Goal: Task Accomplishment & Management: Manage account settings

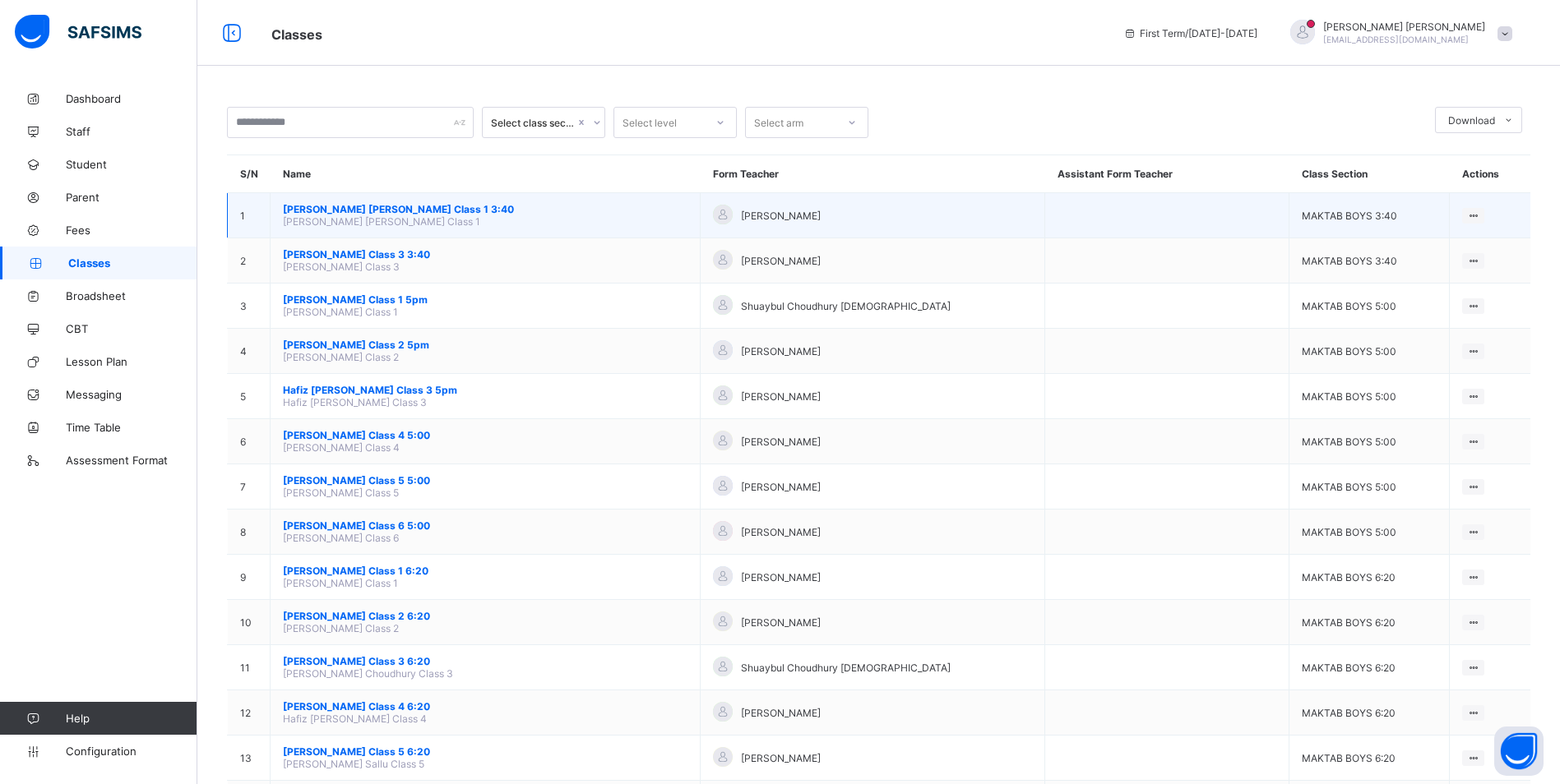
click at [422, 210] on span "[PERSON_NAME] [PERSON_NAME] Class 1 3:40" at bounding box center [484, 209] width 405 height 12
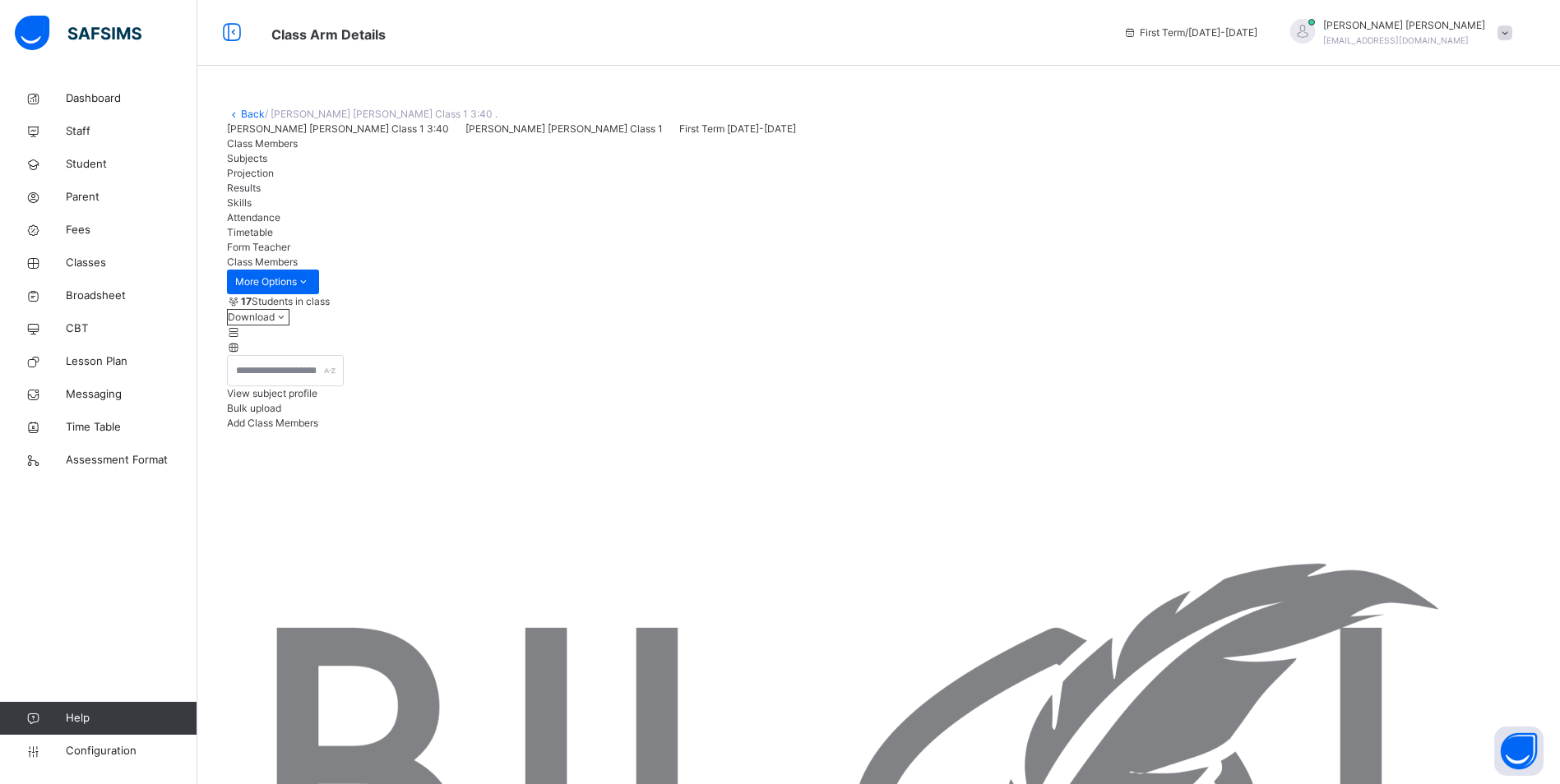
click at [558, 226] on div "Attendance" at bounding box center [878, 218] width 1303 height 15
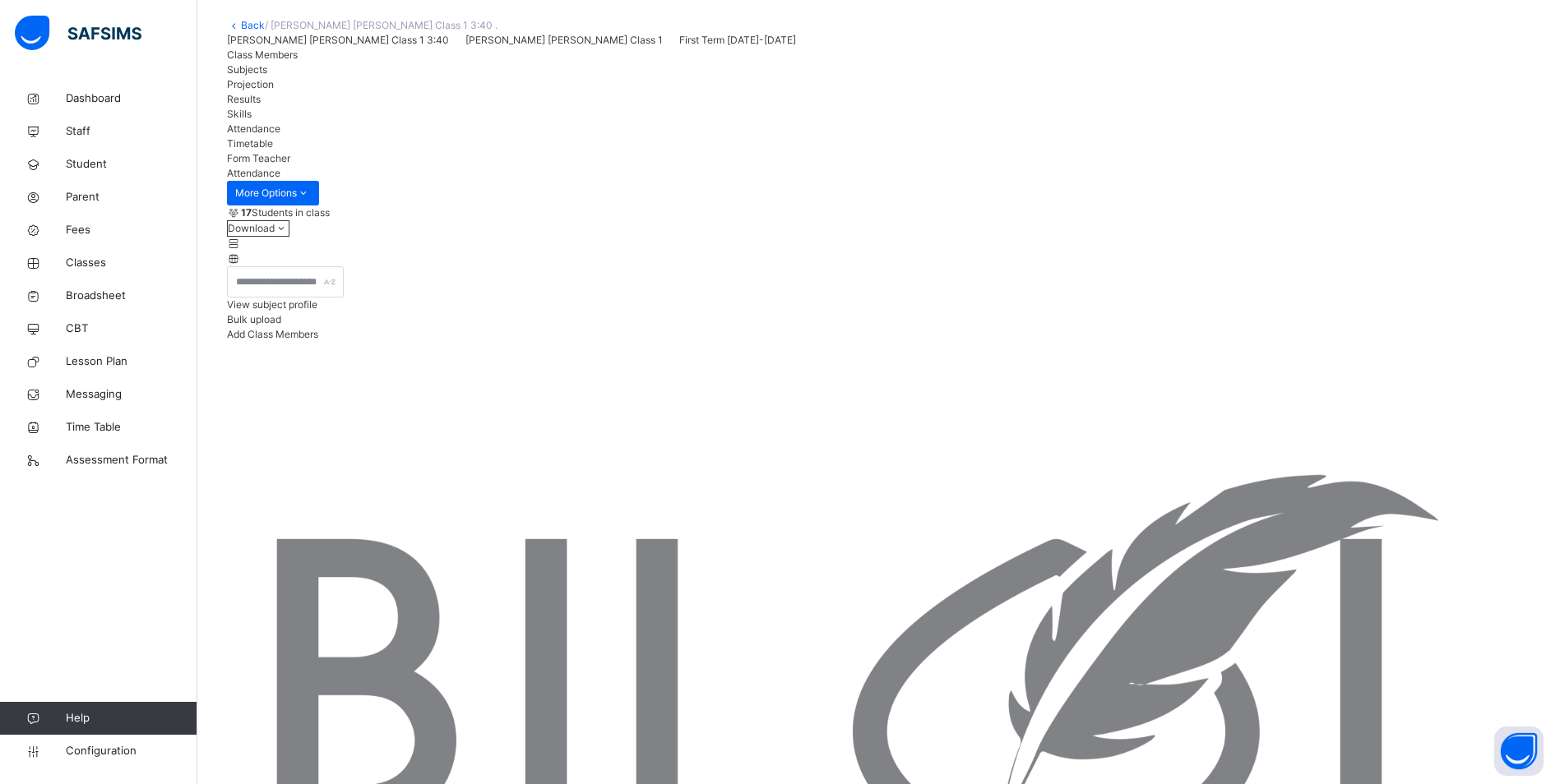
scroll to position [117, 0]
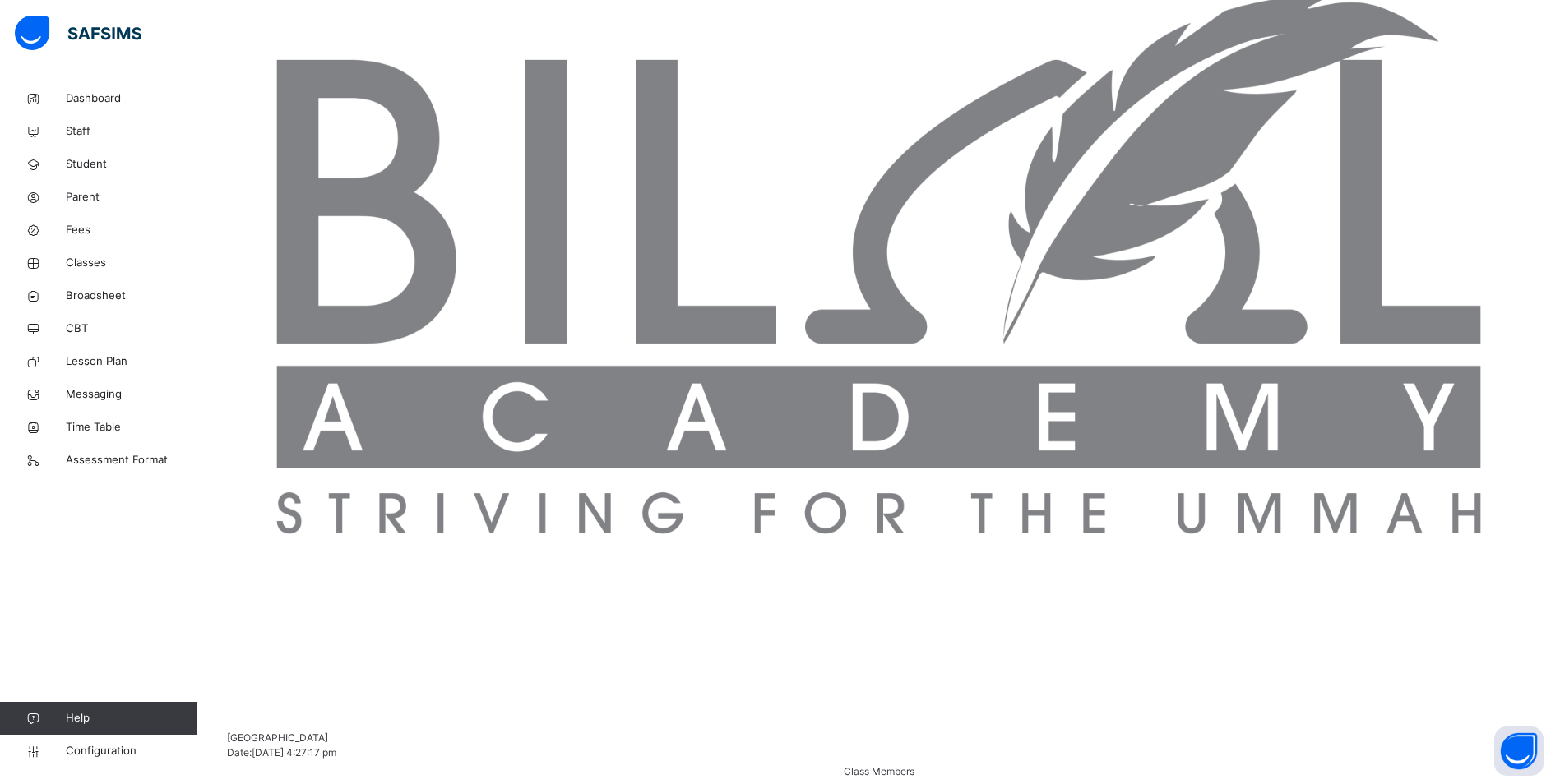
scroll to position [574, 0]
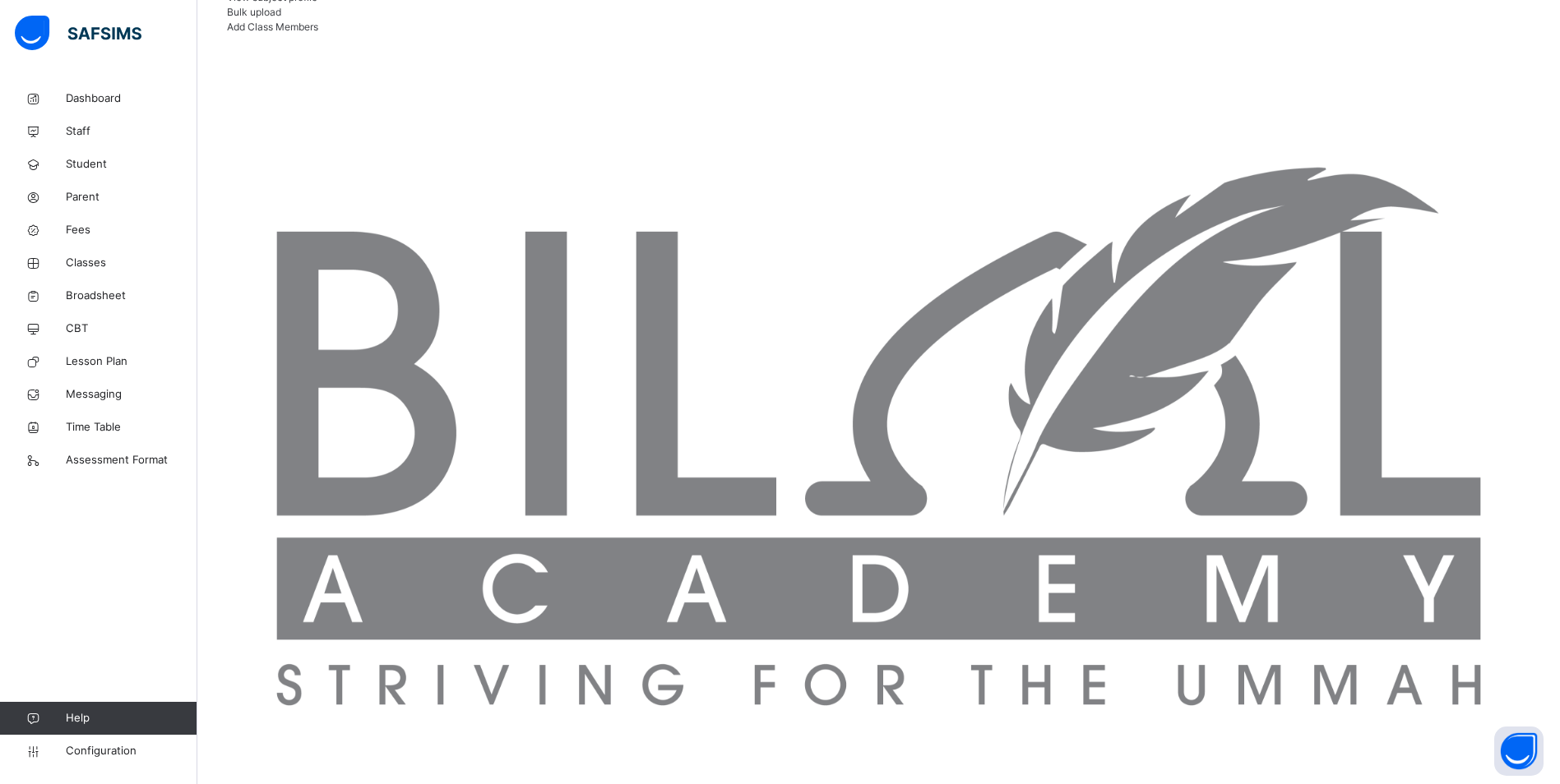
scroll to position [81, 0]
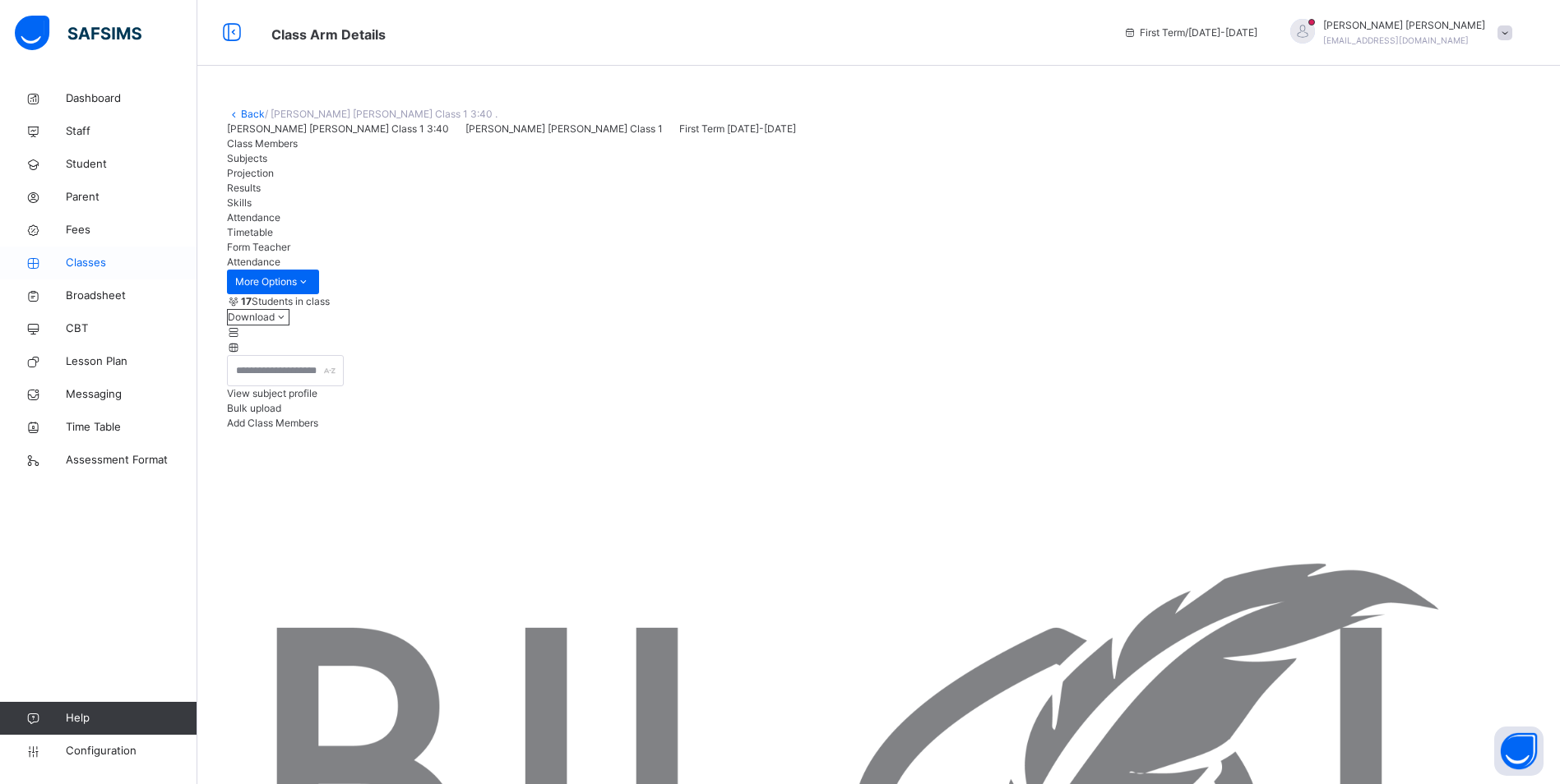
click at [84, 263] on span "Classes" at bounding box center [131, 262] width 131 height 17
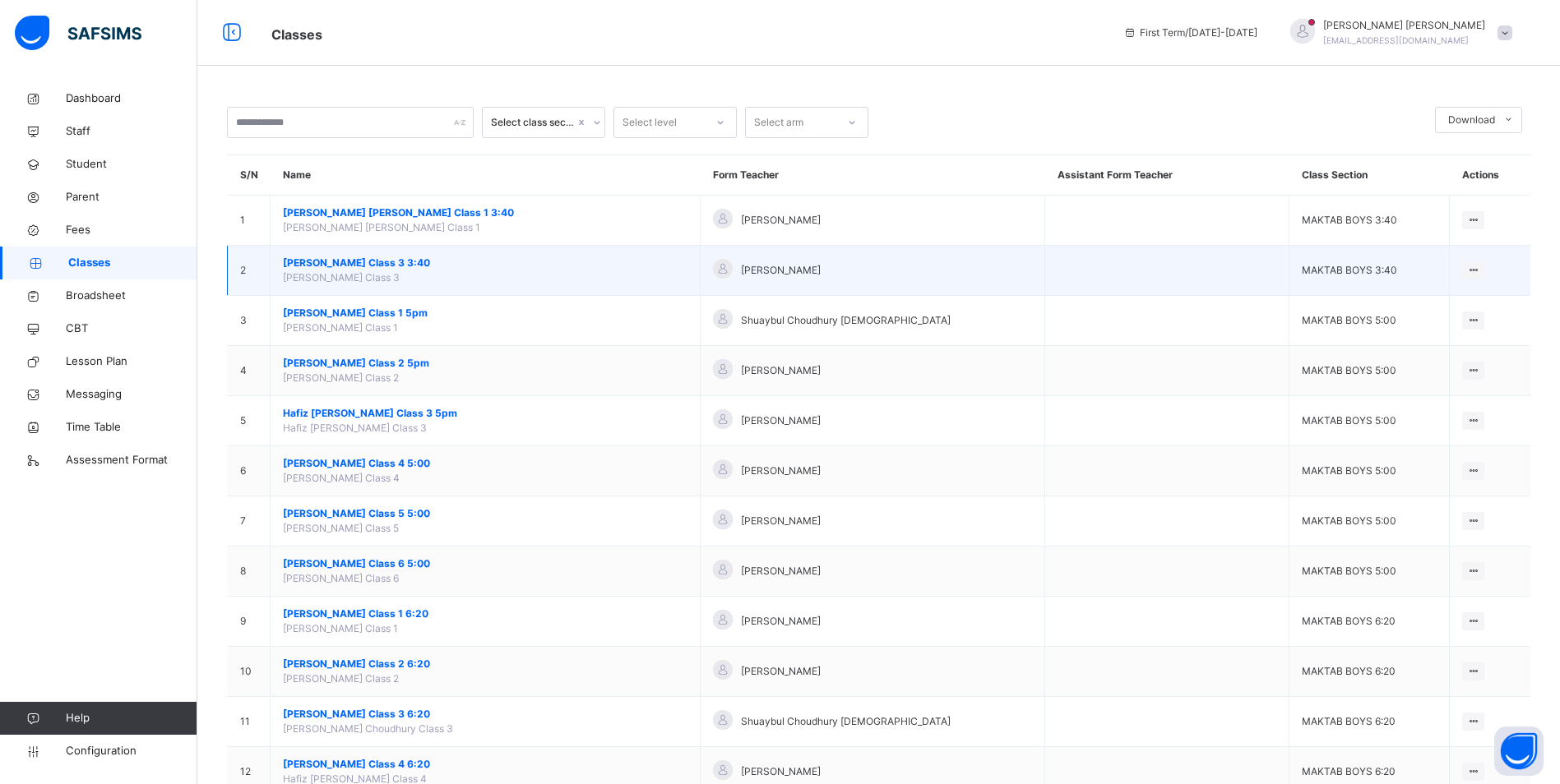
click at [365, 267] on span "[PERSON_NAME] Class 3 3:40" at bounding box center [484, 262] width 405 height 15
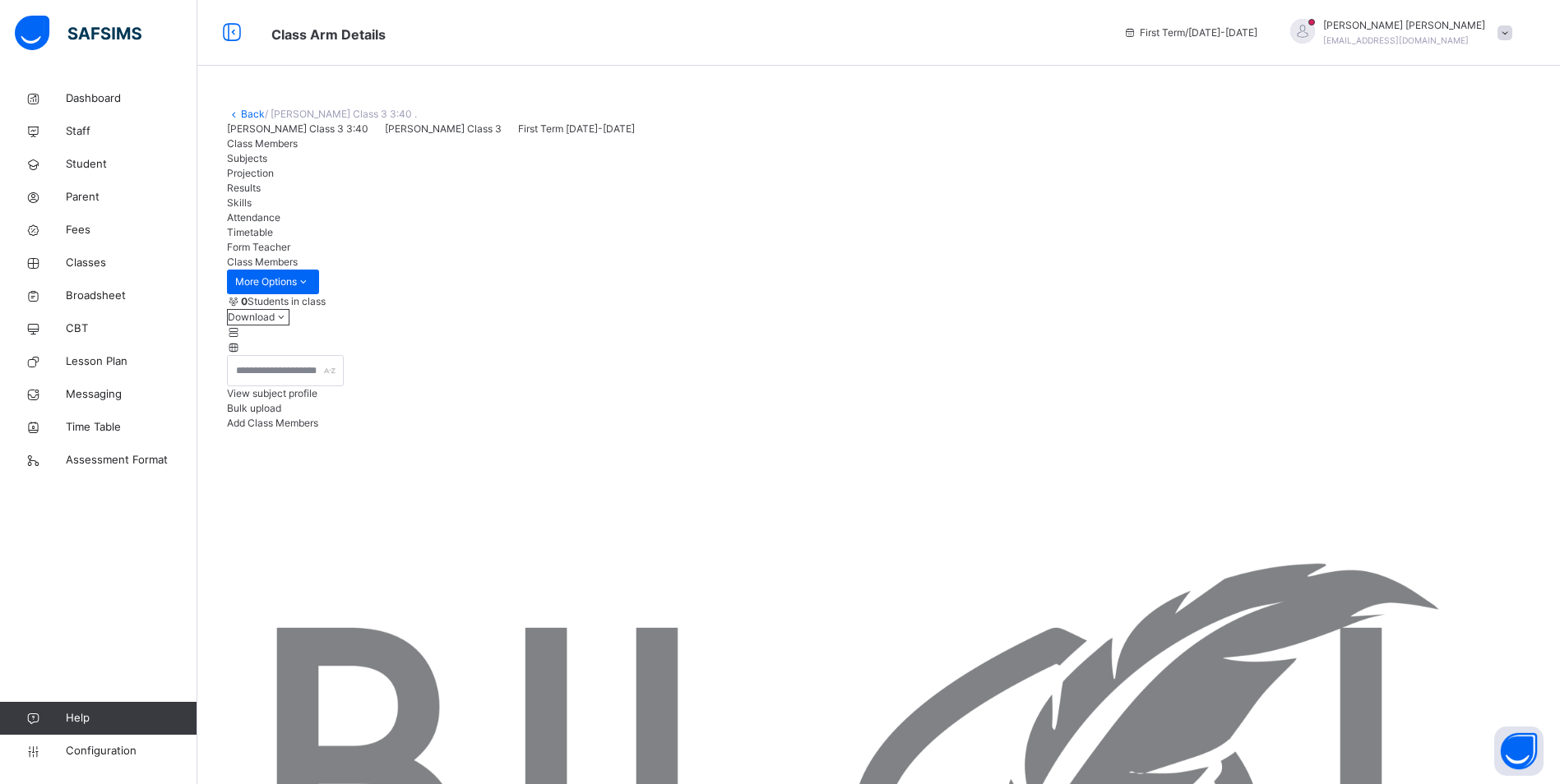
click at [280, 224] on span "Attendance" at bounding box center [254, 218] width 54 height 12
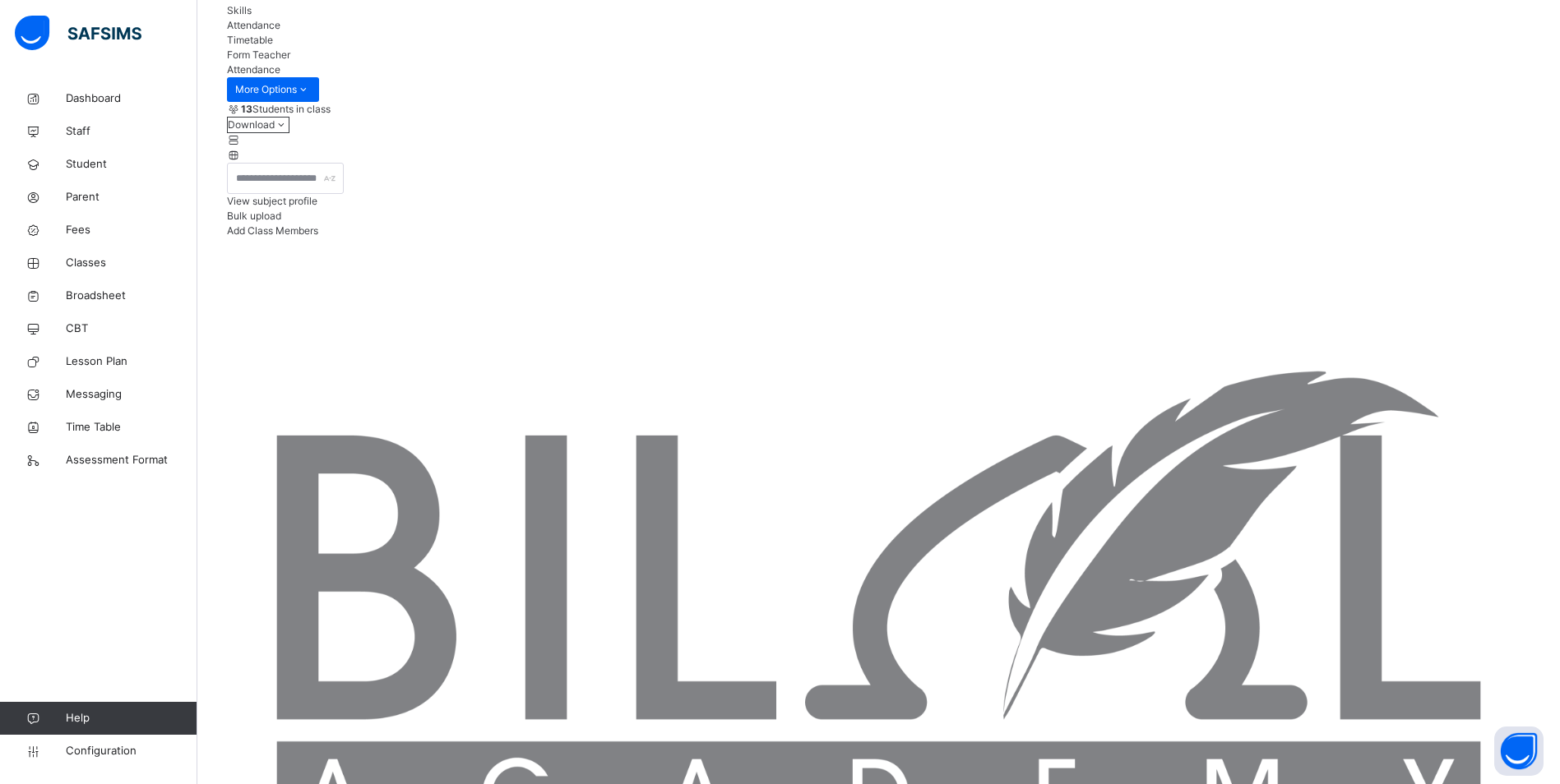
scroll to position [191, 0]
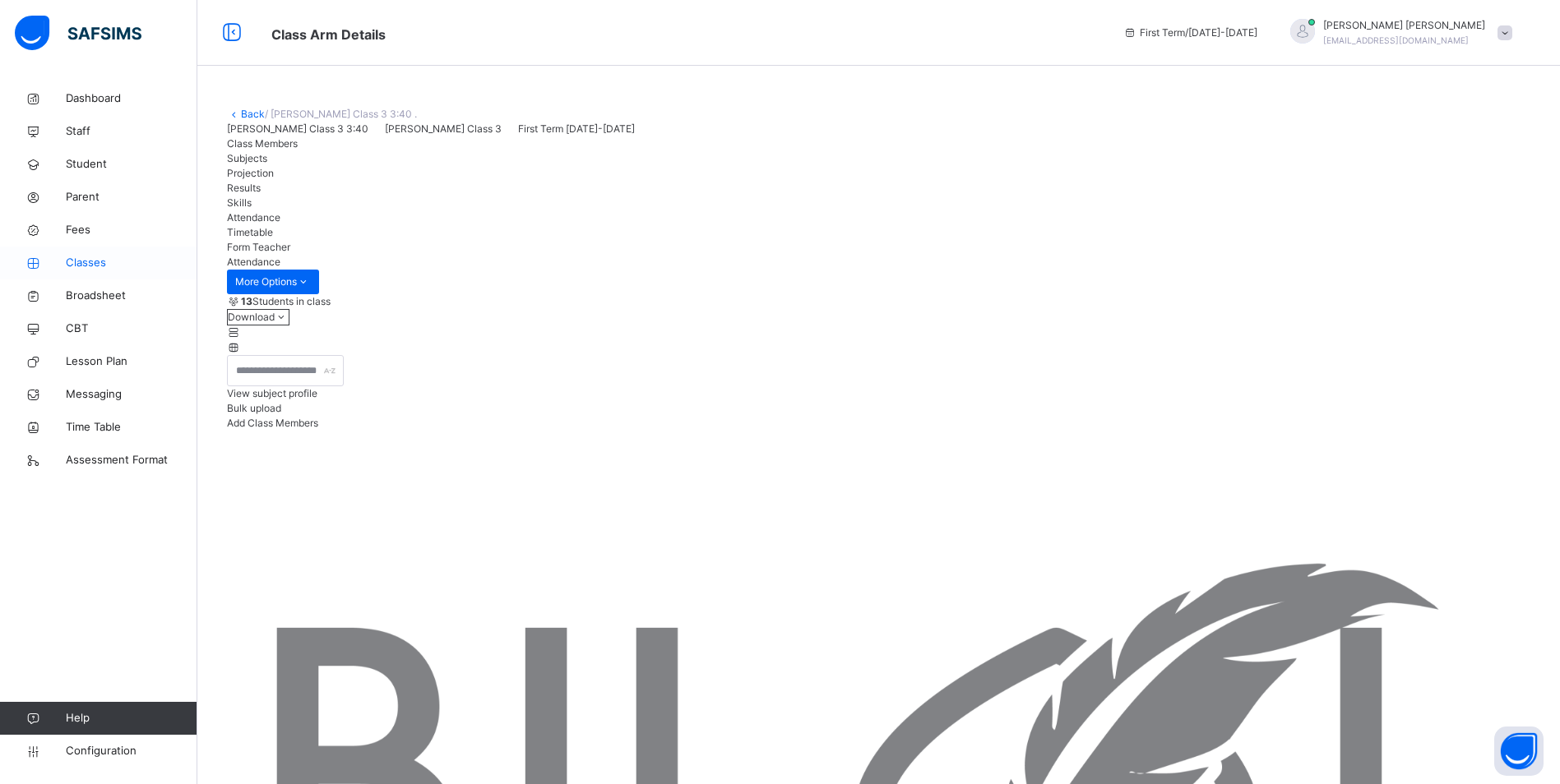
drag, startPoint x: 81, startPoint y: 253, endPoint x: 41, endPoint y: 252, distance: 40.0
click at [81, 253] on link "Classes" at bounding box center [98, 262] width 197 height 33
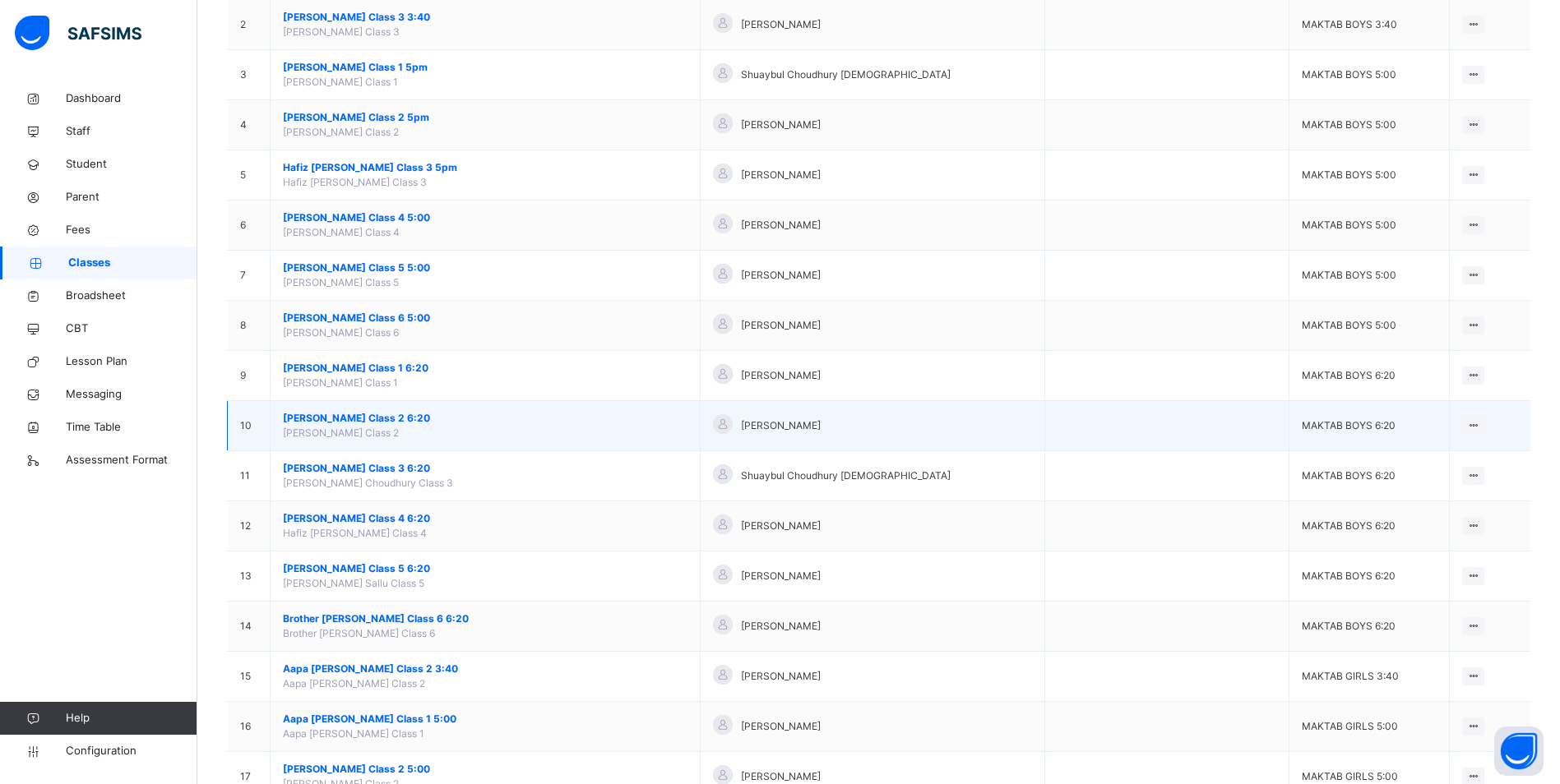
scroll to position [246, 0]
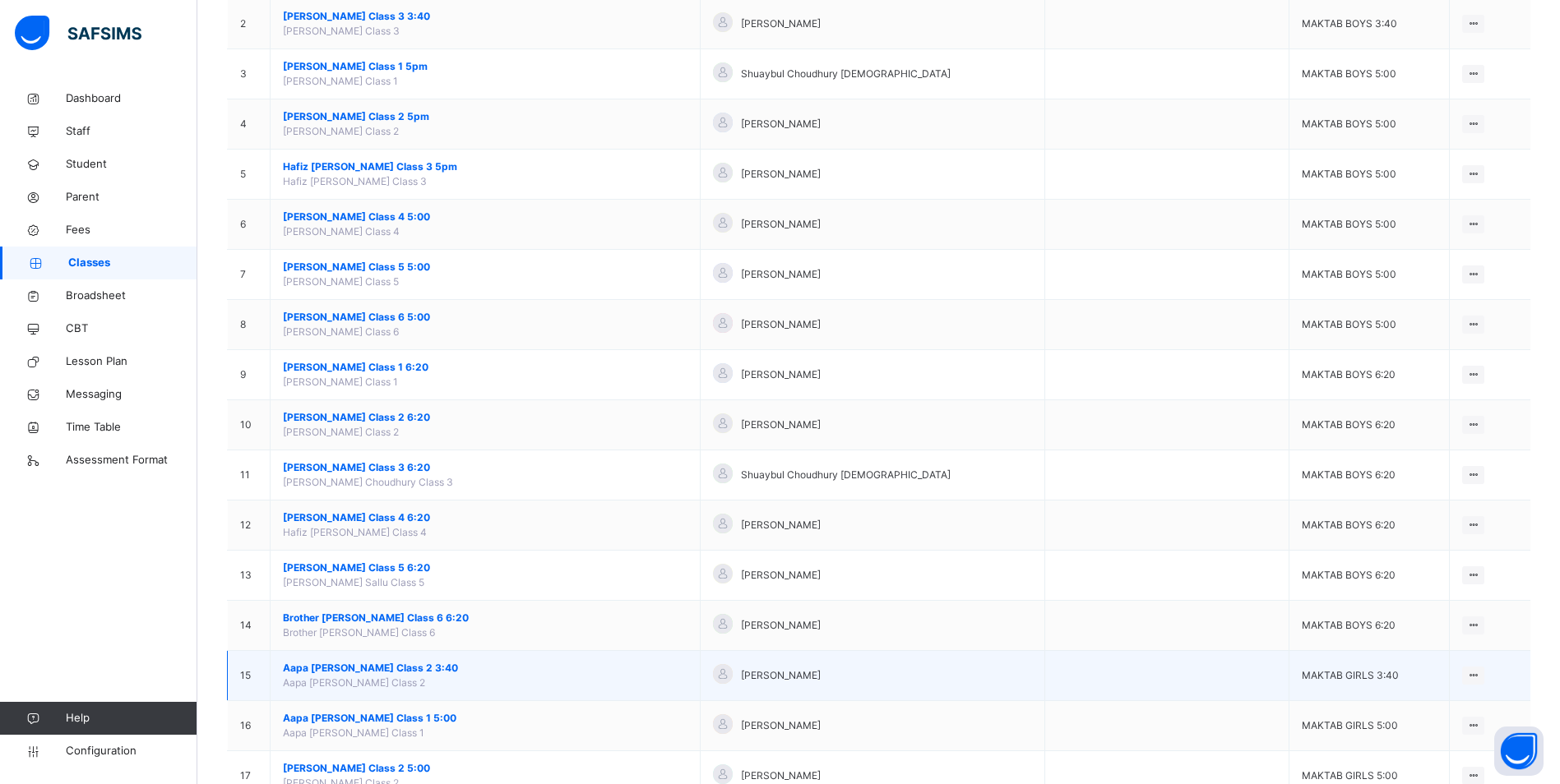
click at [365, 670] on span "Aapa [PERSON_NAME] Class 2 3:40" at bounding box center [484, 668] width 405 height 15
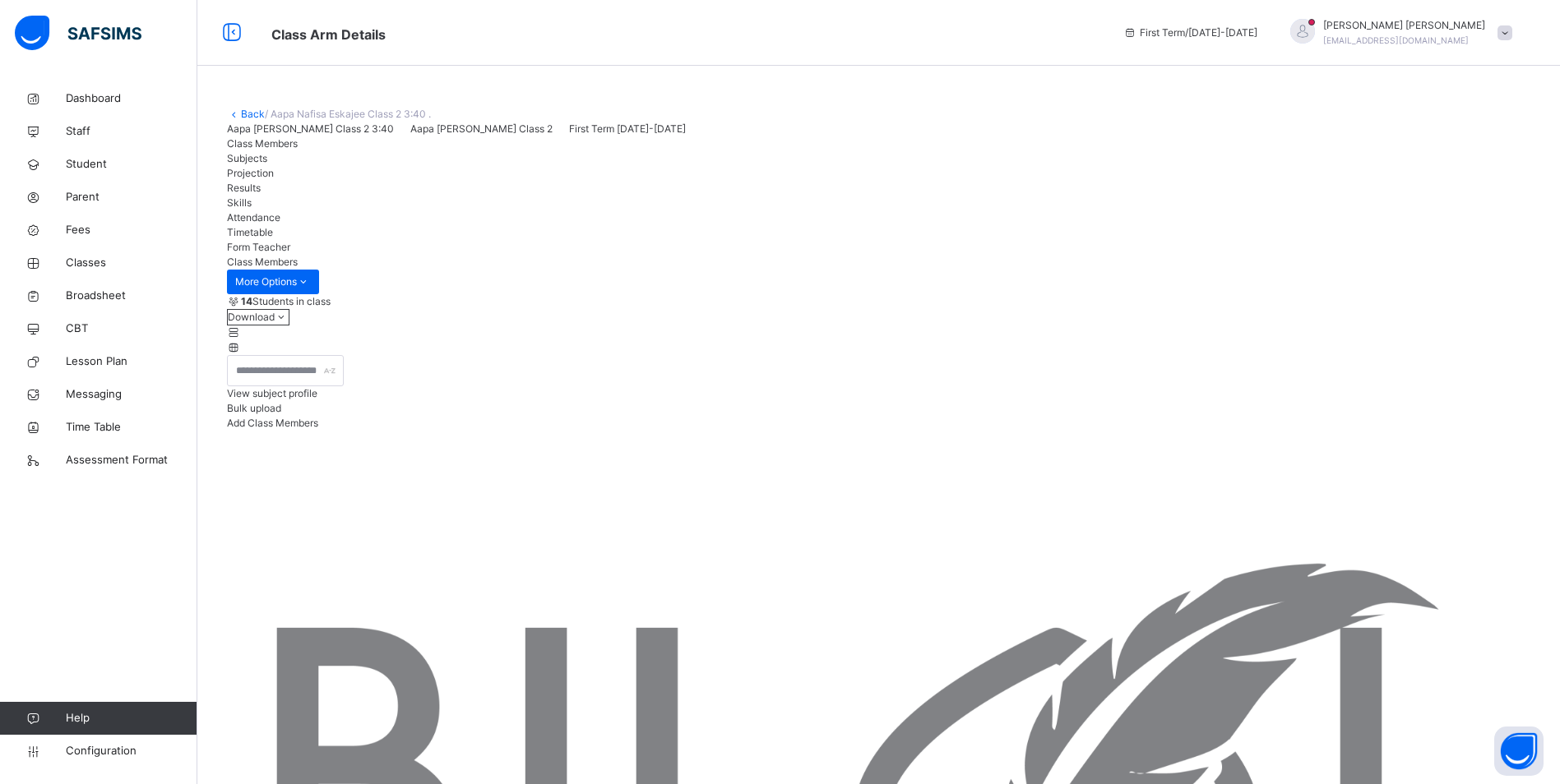
click at [584, 226] on div "Attendance" at bounding box center [878, 218] width 1303 height 15
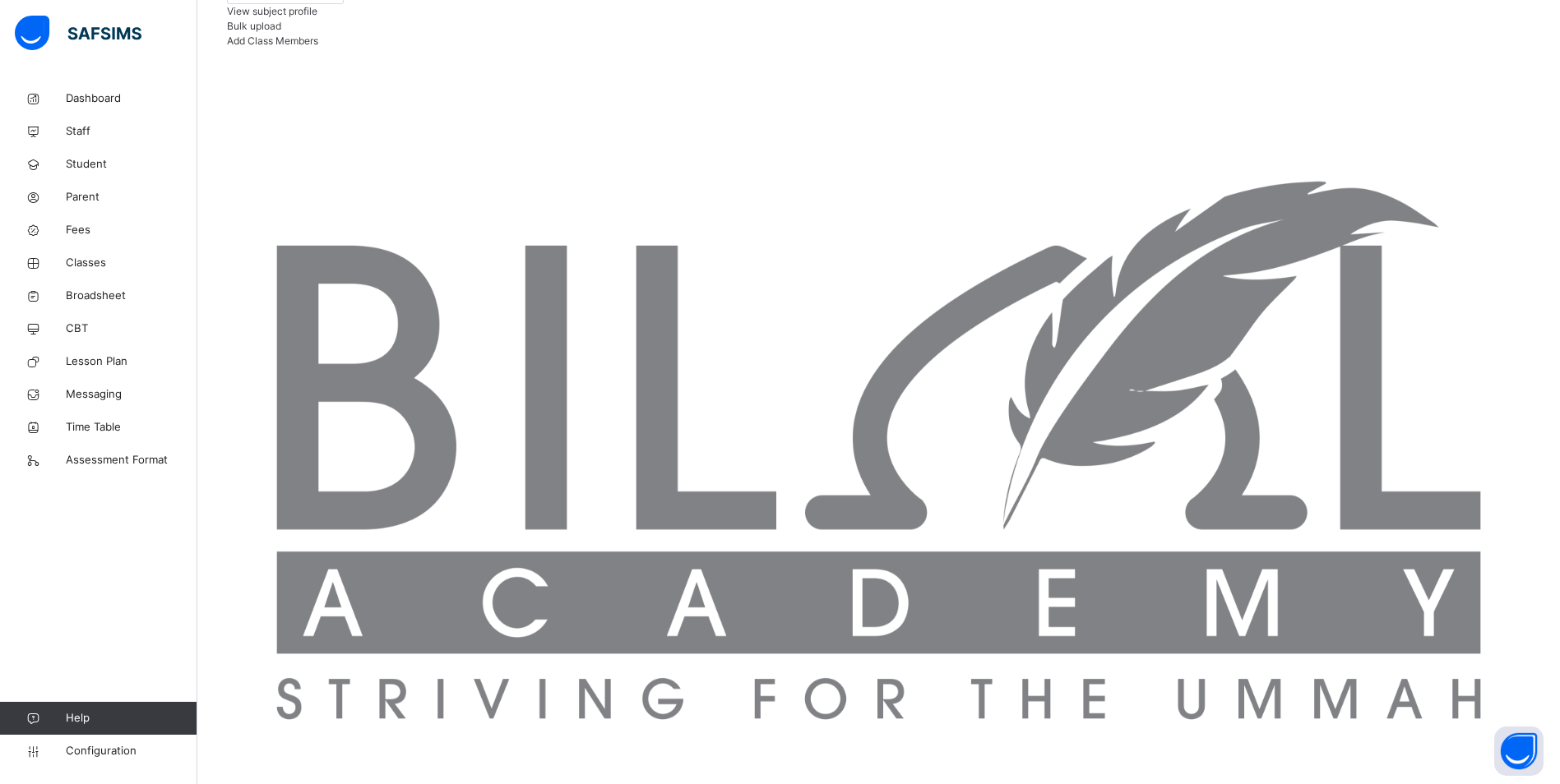
scroll to position [410, 0]
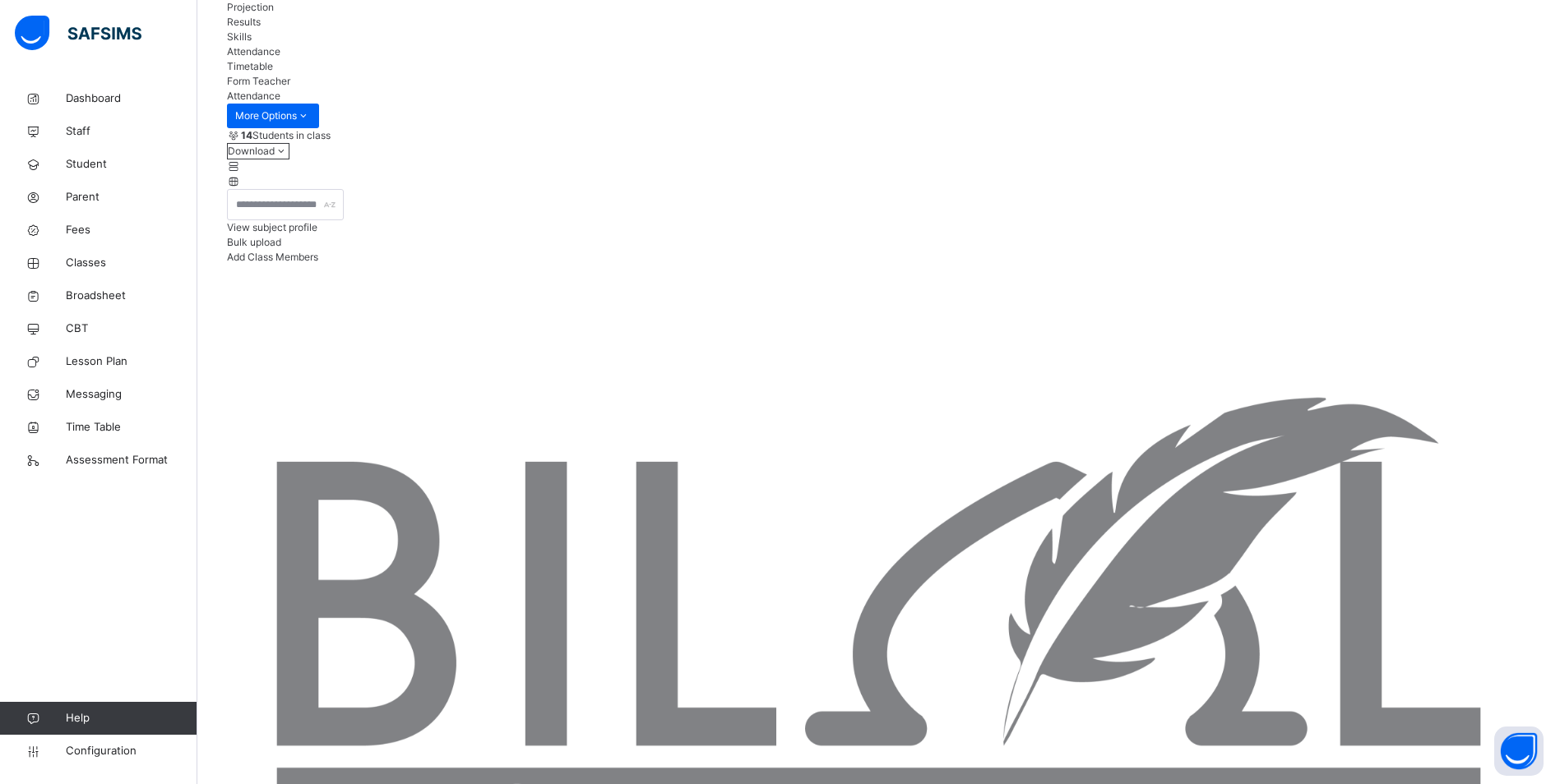
scroll to position [164, 0]
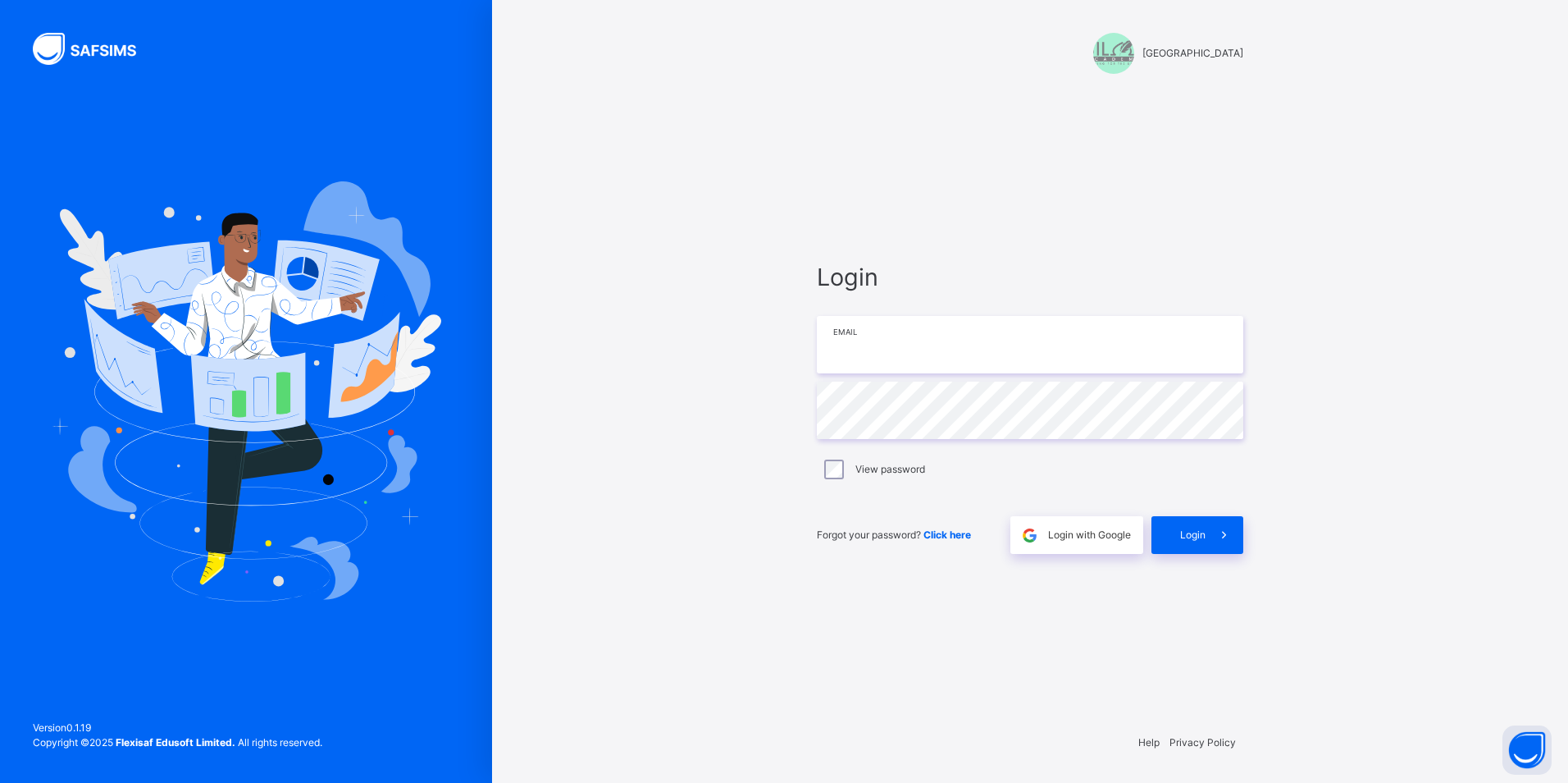
click at [894, 335] on input "email" at bounding box center [1030, 344] width 426 height 58
type input "**********"
click at [1160, 537] on div "Login" at bounding box center [1197, 535] width 92 height 38
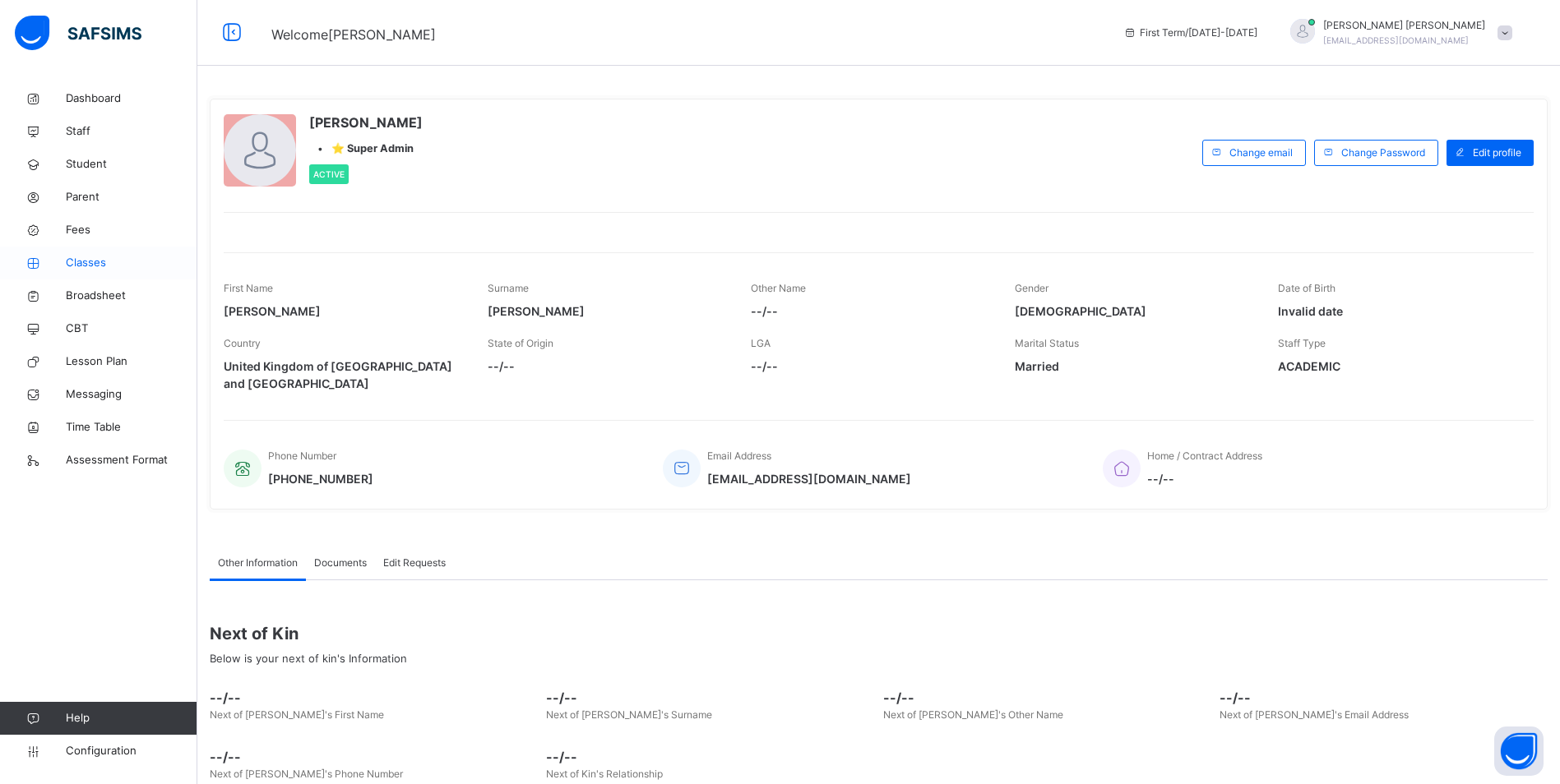
click at [85, 250] on link "Classes" at bounding box center [98, 262] width 197 height 33
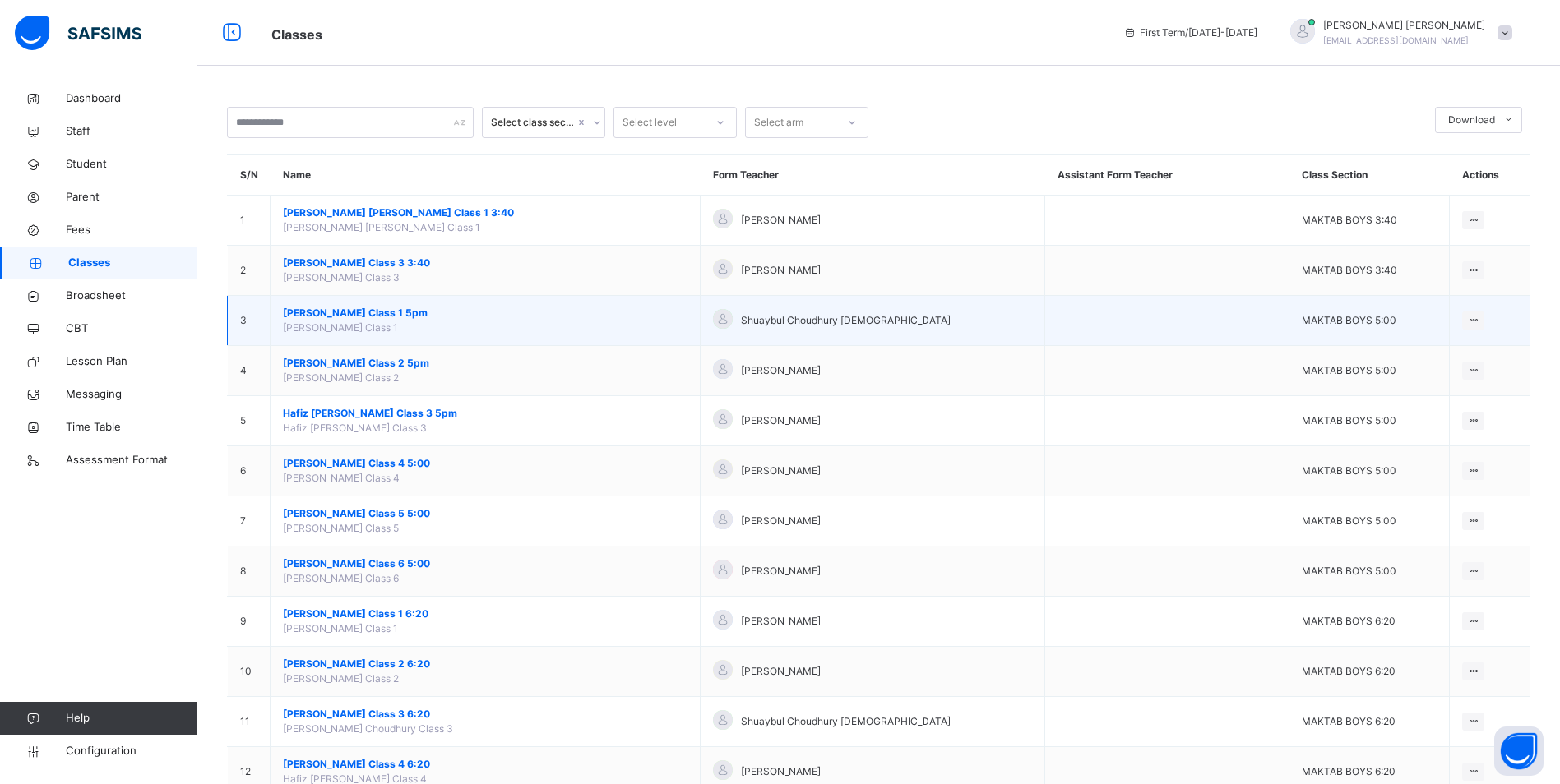
click at [406, 317] on span "[PERSON_NAME] Class 1 5pm" at bounding box center [484, 313] width 405 height 15
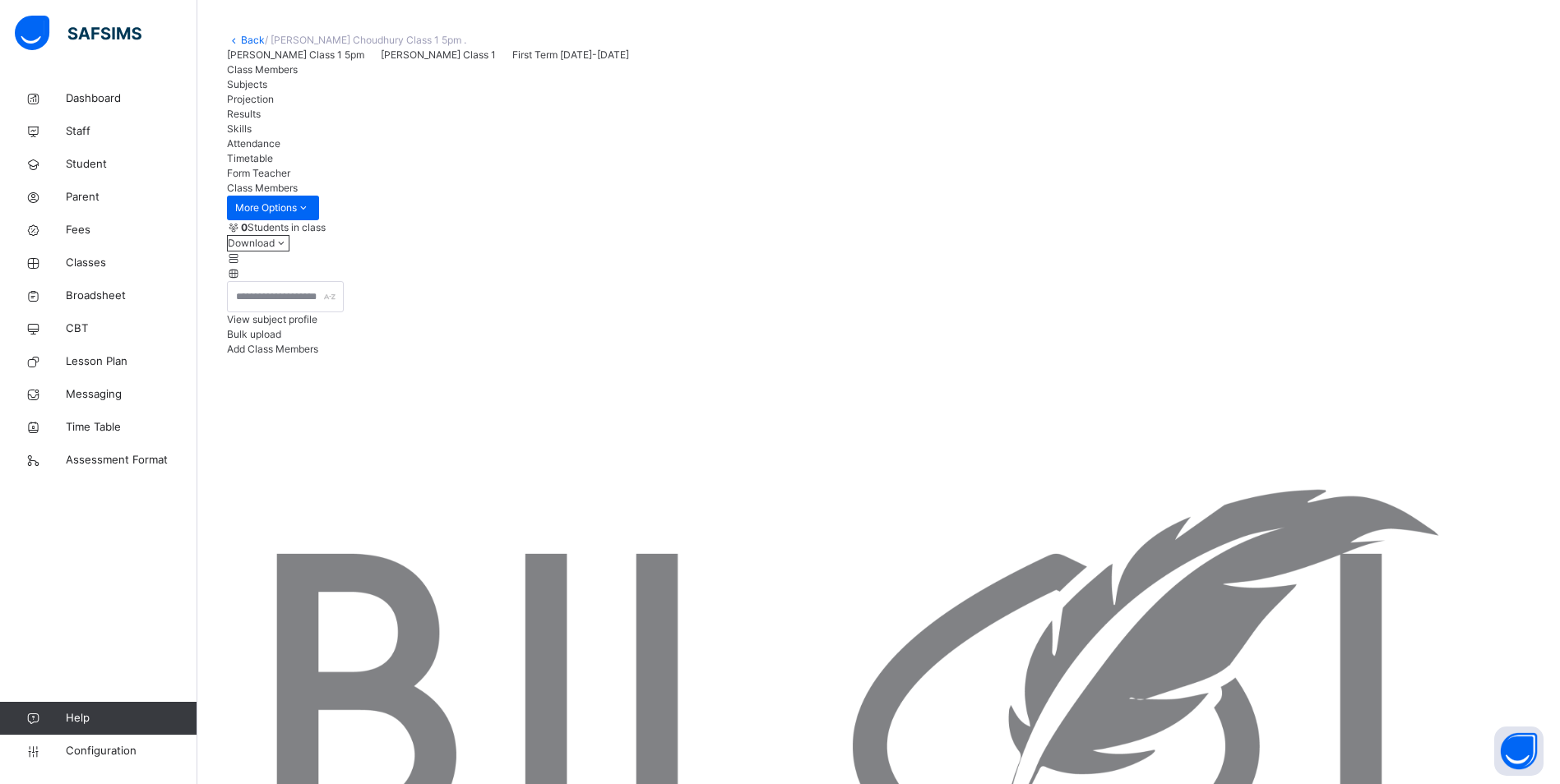
scroll to position [82, 0]
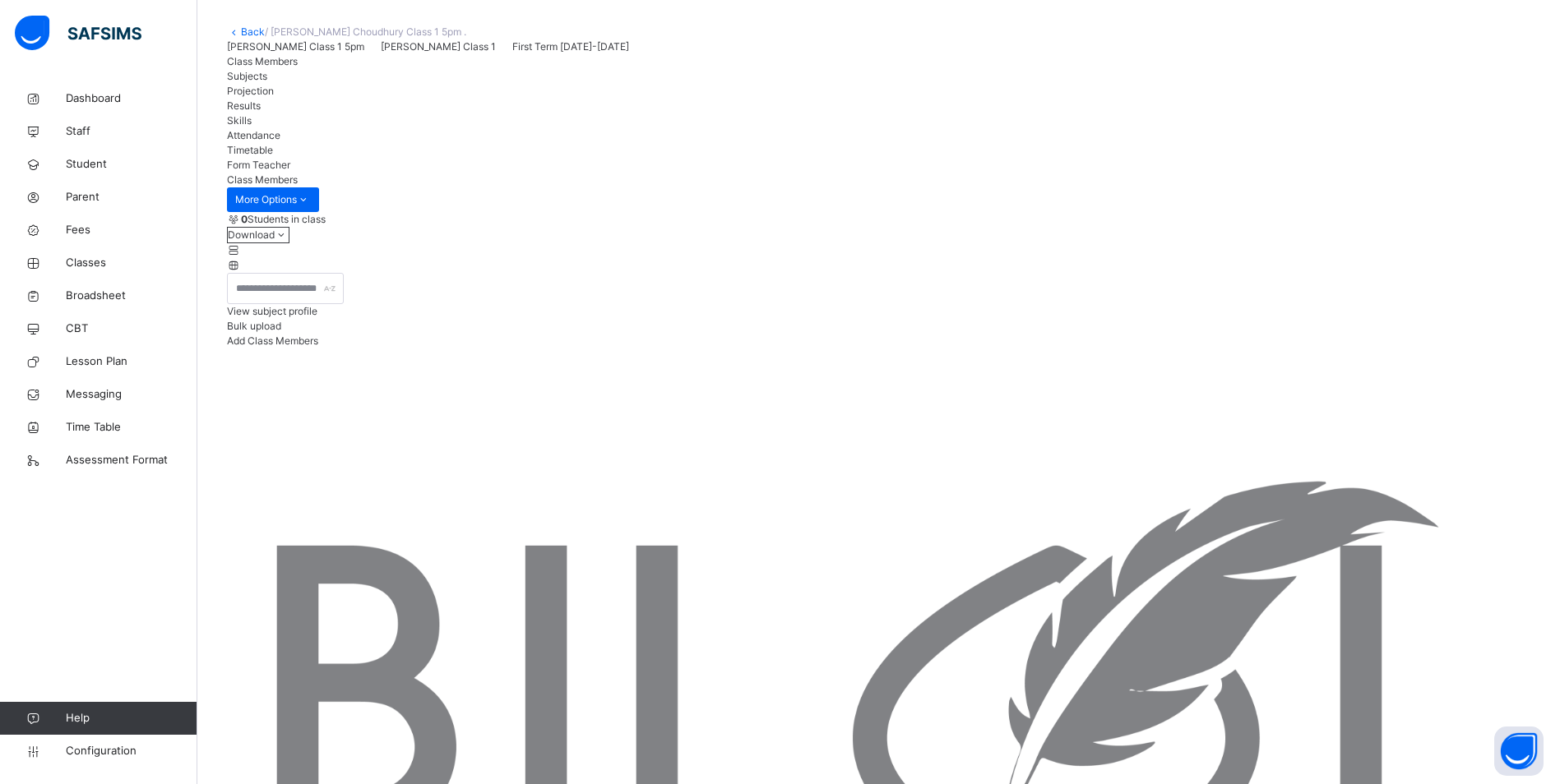
click at [280, 141] on span "Attendance" at bounding box center [254, 135] width 54 height 12
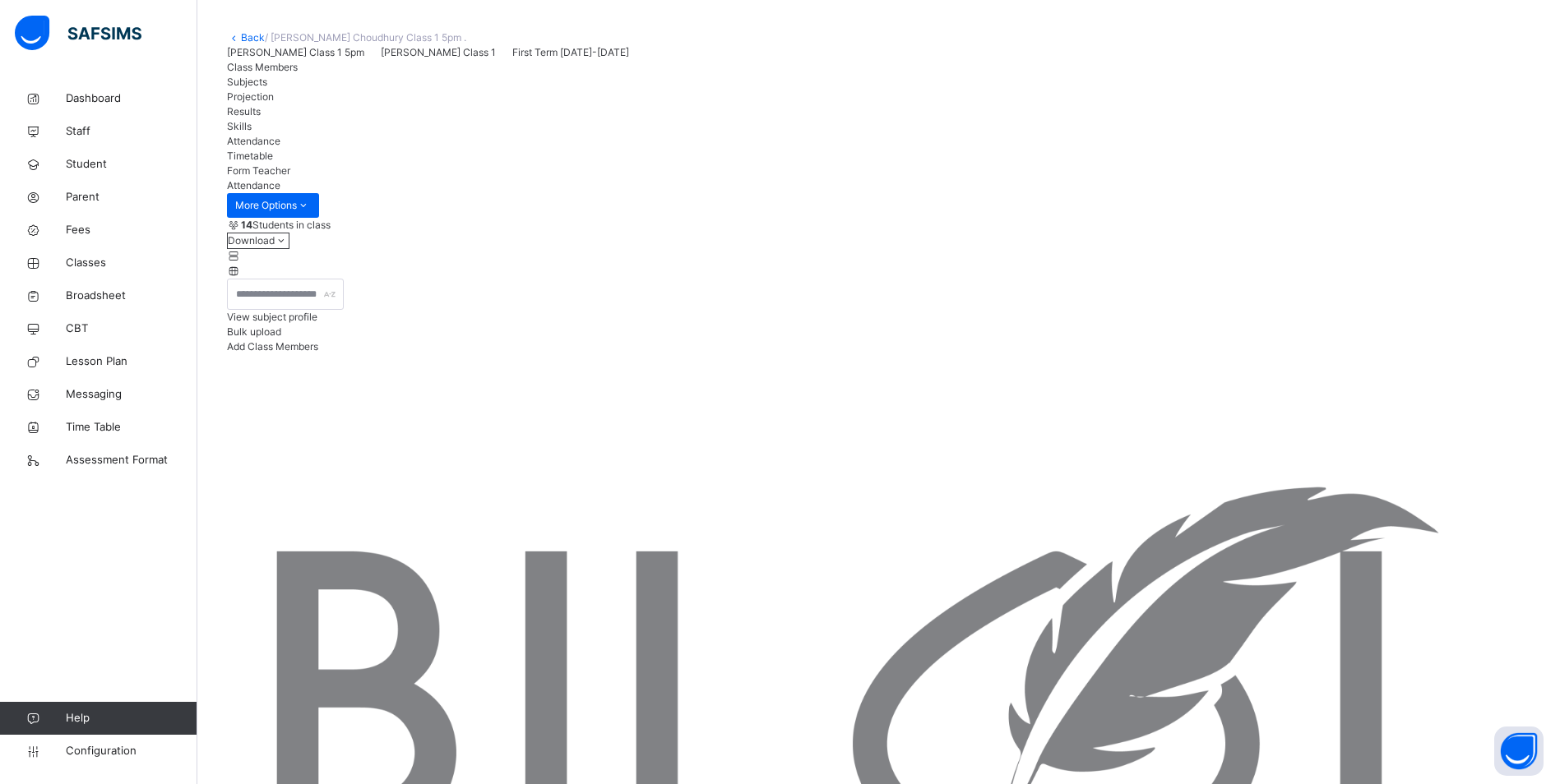
scroll to position [0, 0]
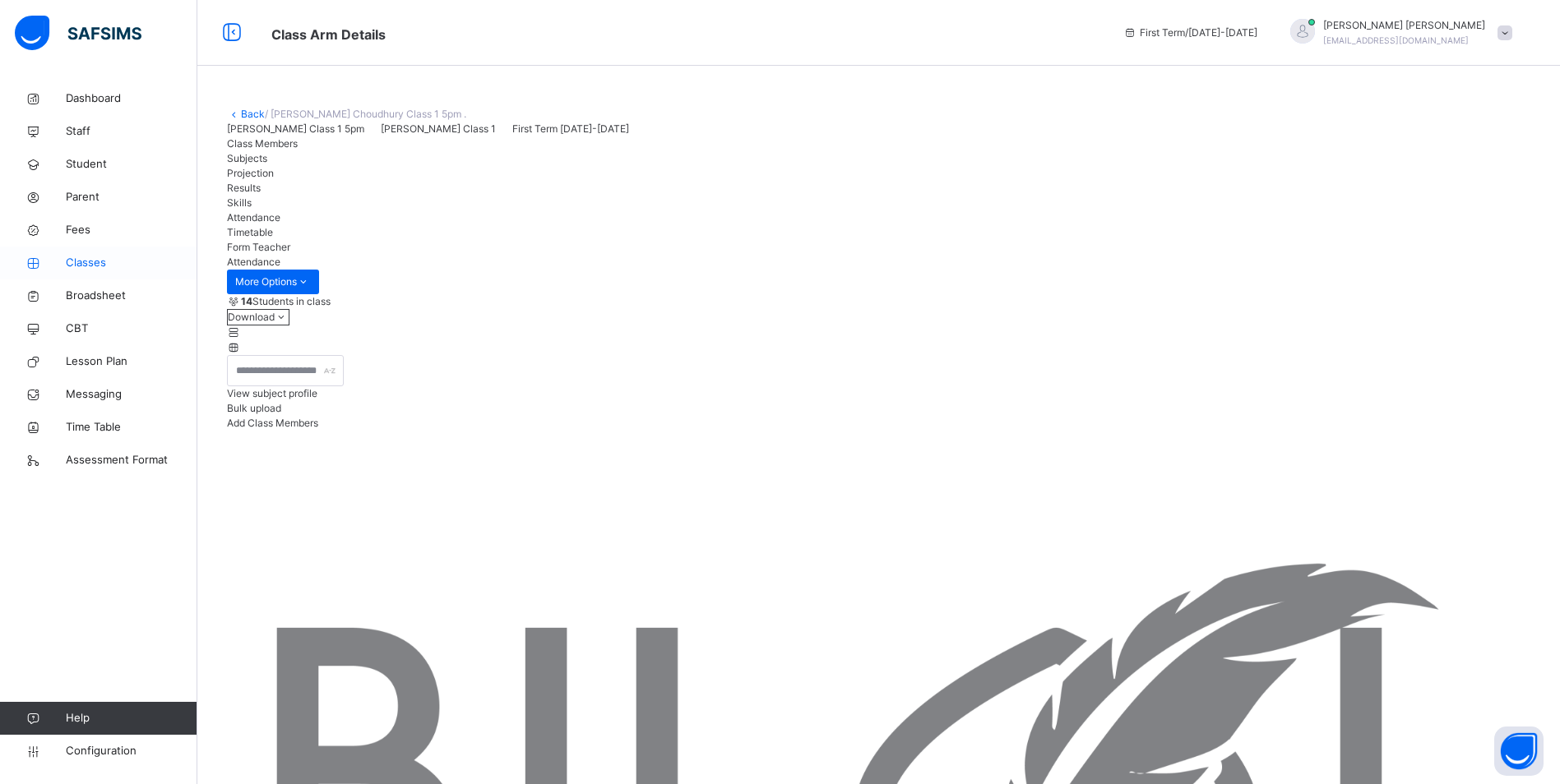
click at [94, 265] on span "Classes" at bounding box center [131, 262] width 131 height 17
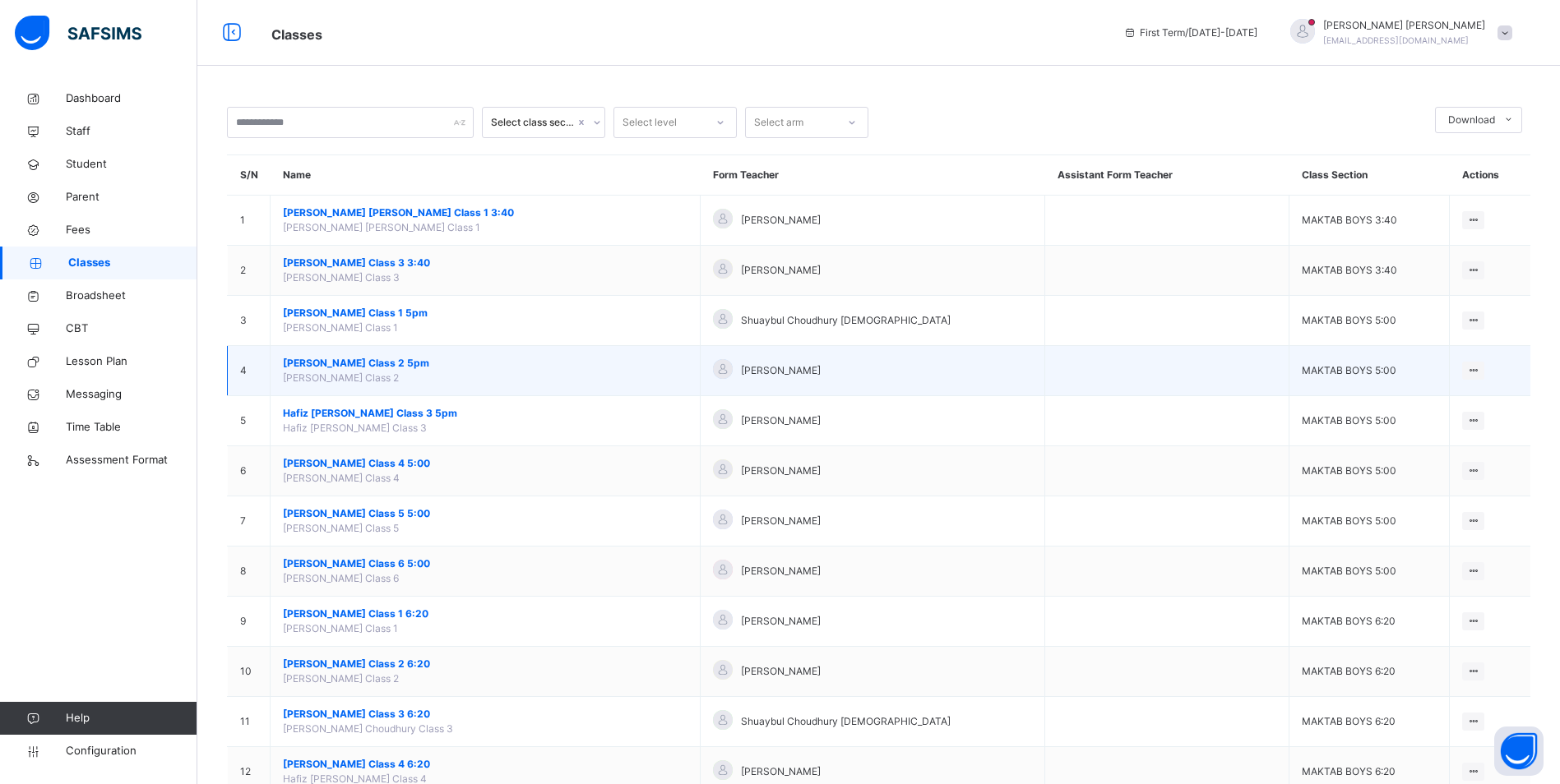
click at [393, 363] on span "[PERSON_NAME] Class 2 5pm" at bounding box center [484, 363] width 405 height 15
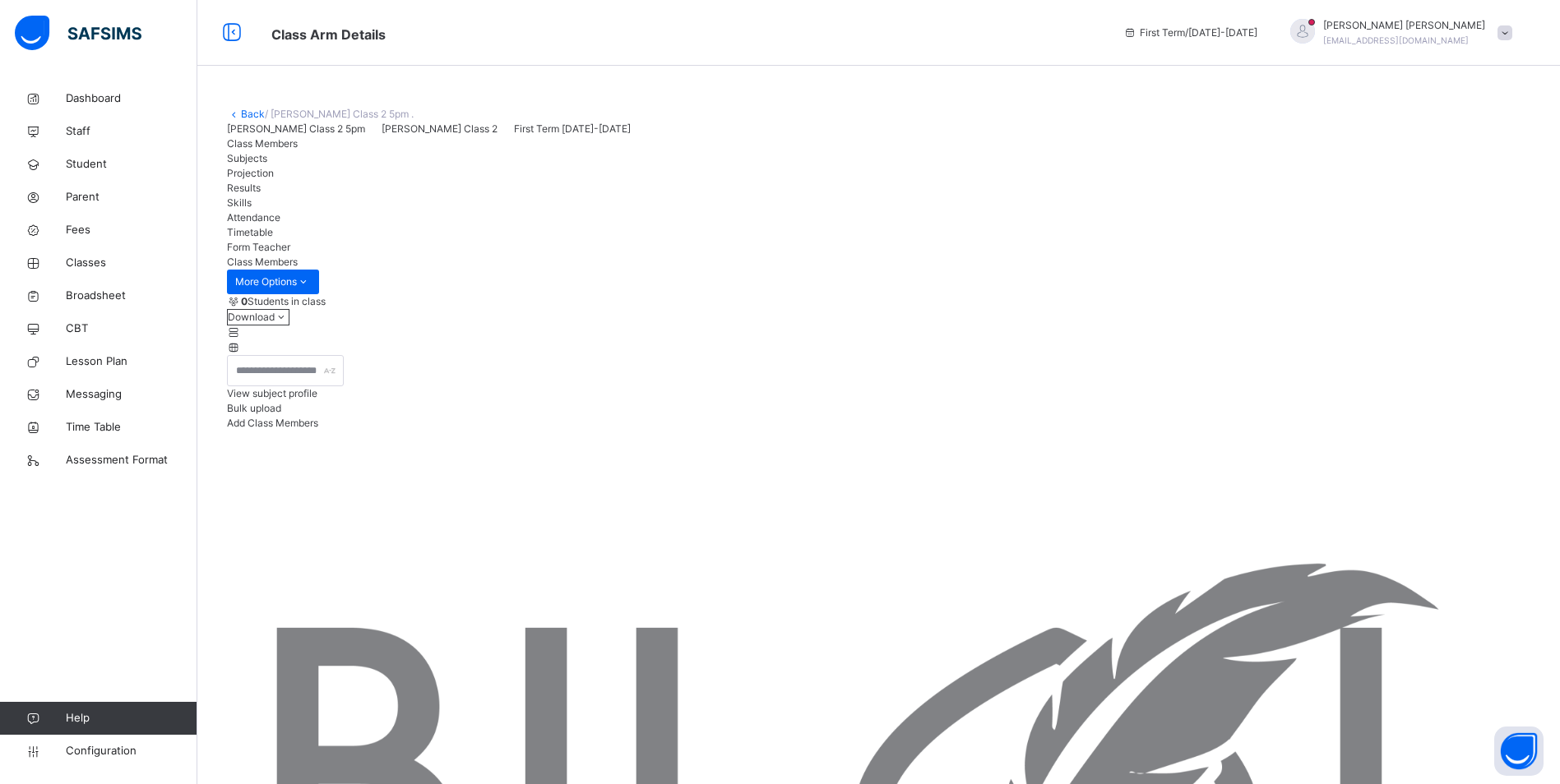
click at [280, 224] on span "Attendance" at bounding box center [254, 218] width 54 height 12
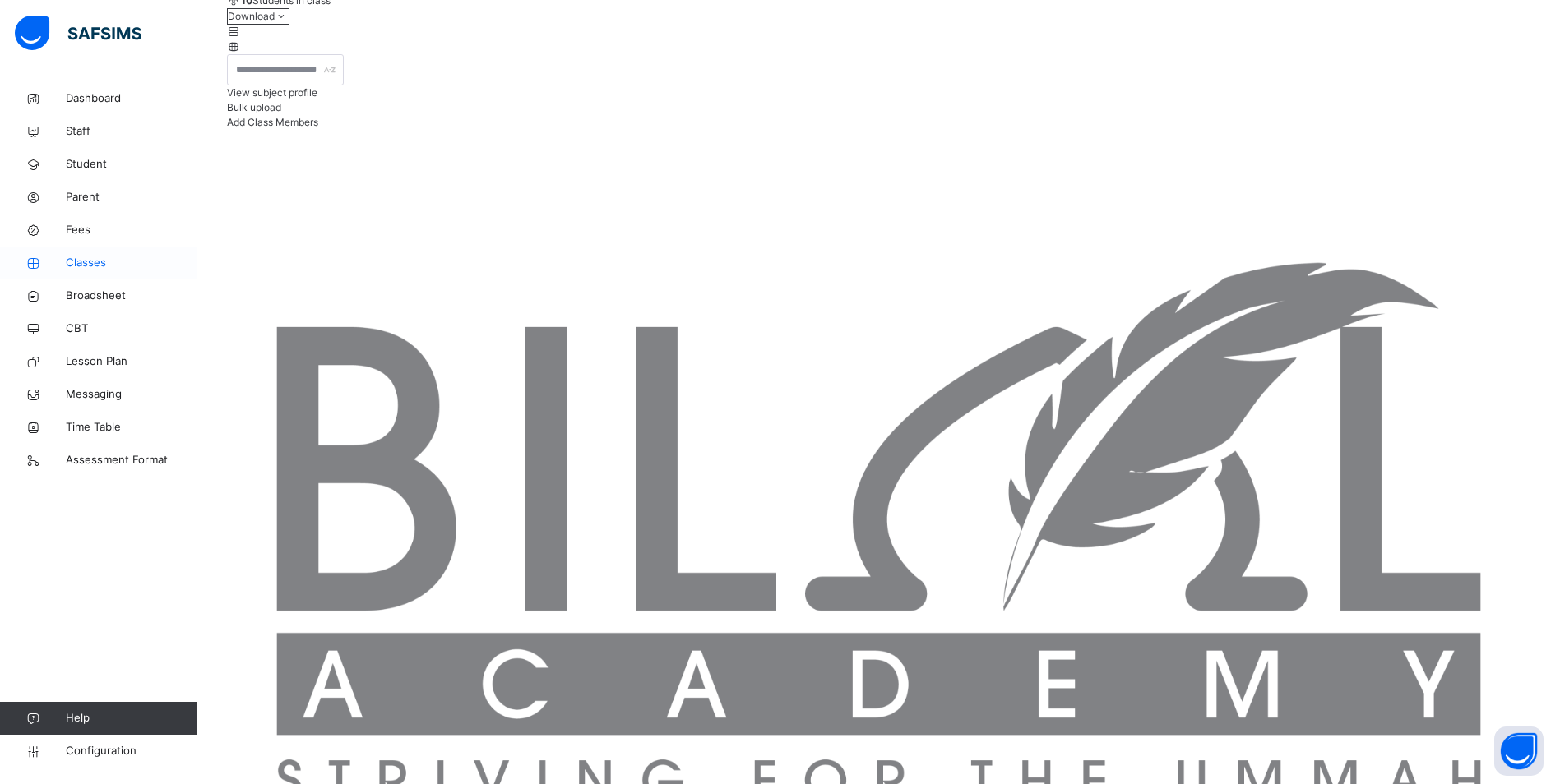
scroll to position [272, 0]
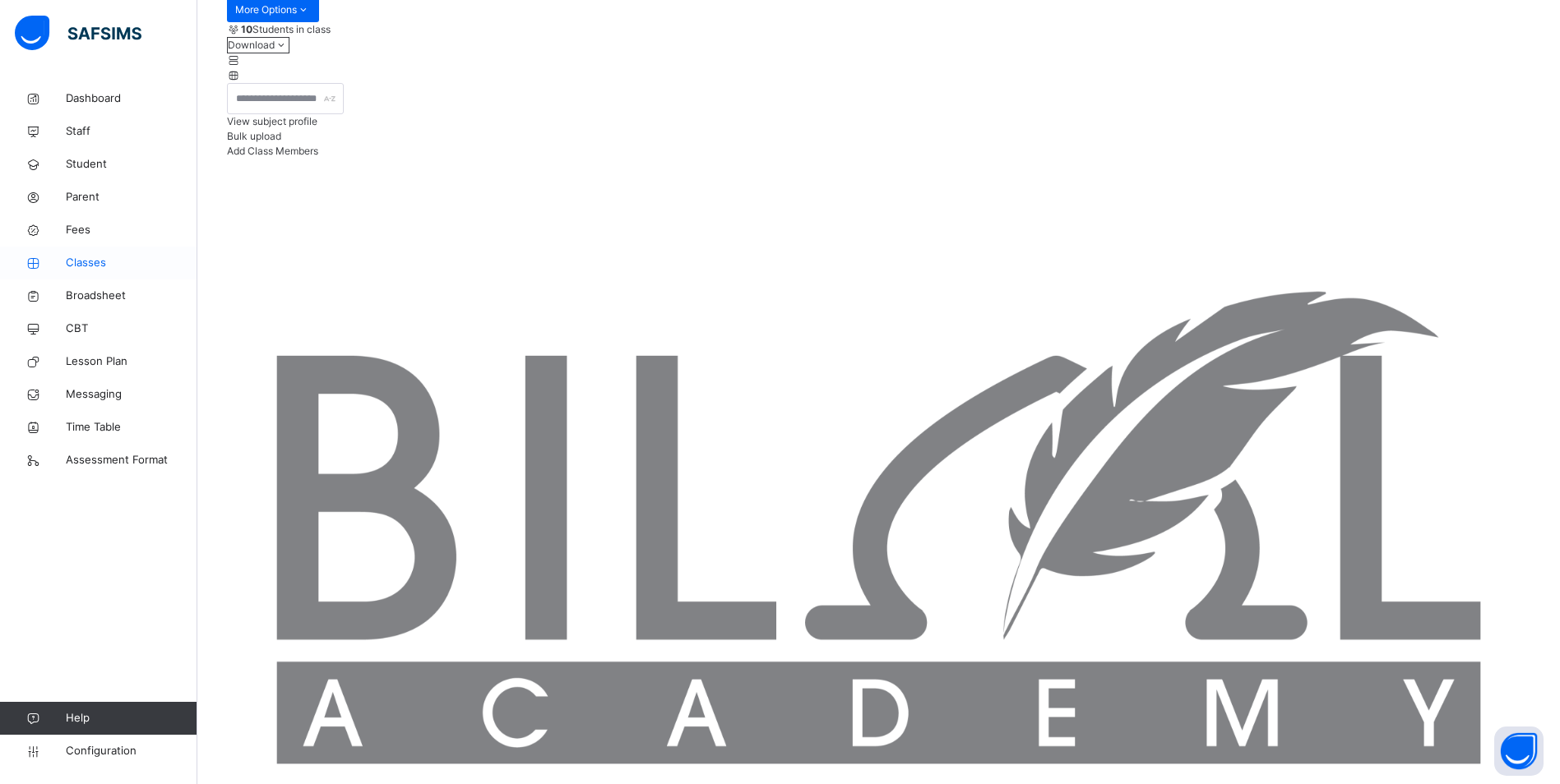
click at [73, 254] on link "Classes" at bounding box center [98, 262] width 197 height 33
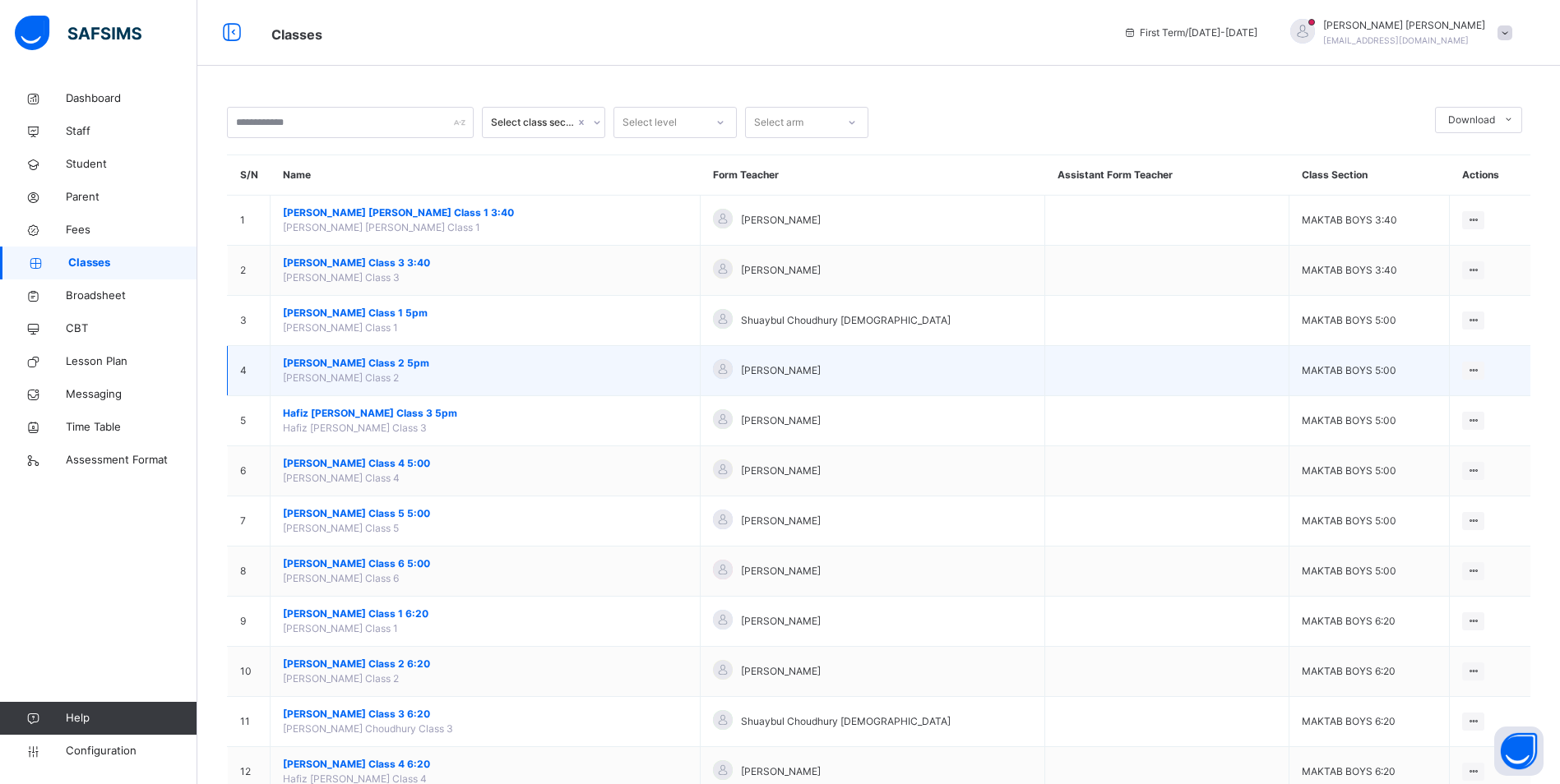
click at [401, 363] on span "[PERSON_NAME] Class 2 5pm" at bounding box center [484, 363] width 405 height 15
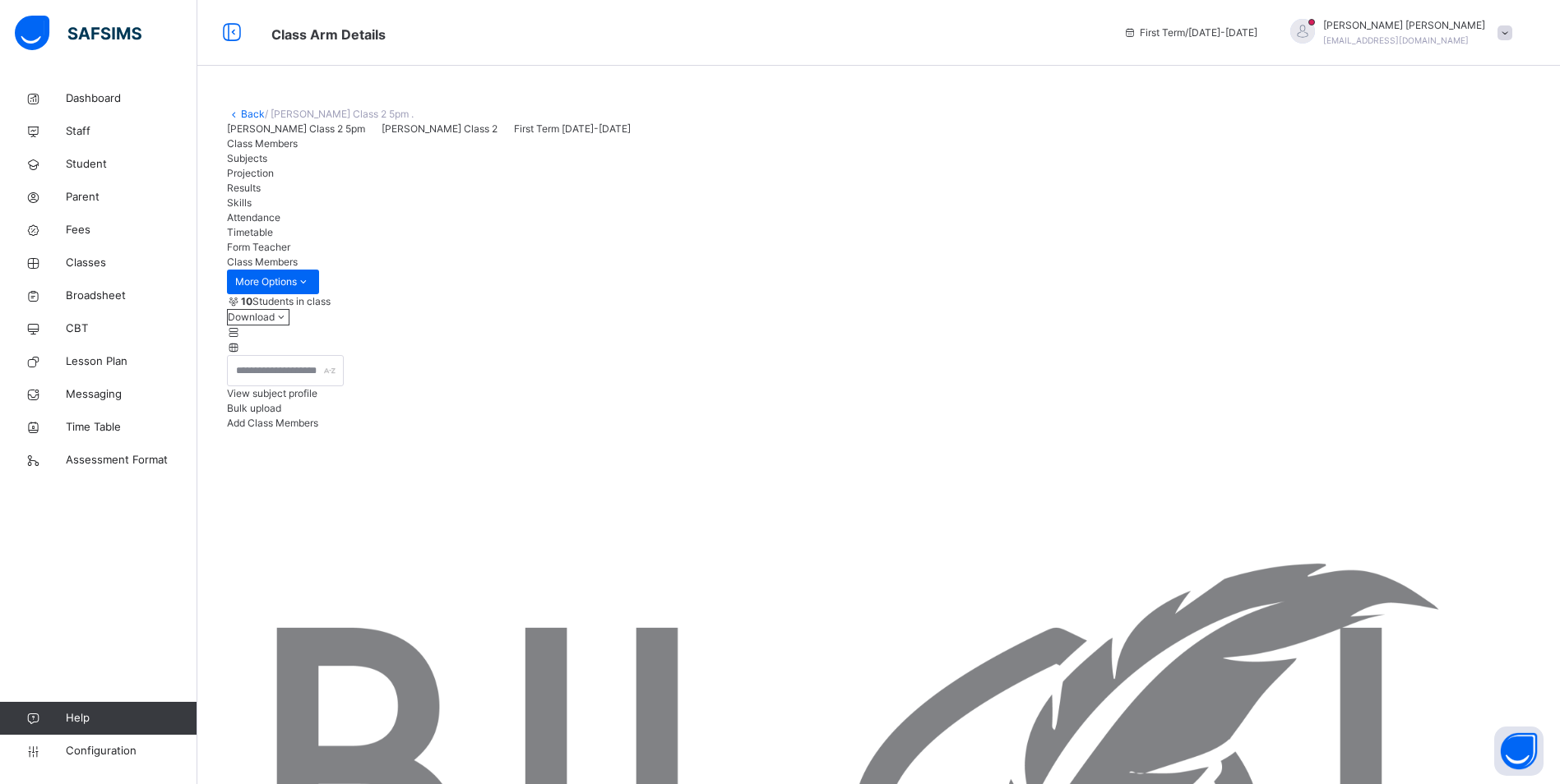
click at [280, 224] on span "Attendance" at bounding box center [254, 218] width 54 height 12
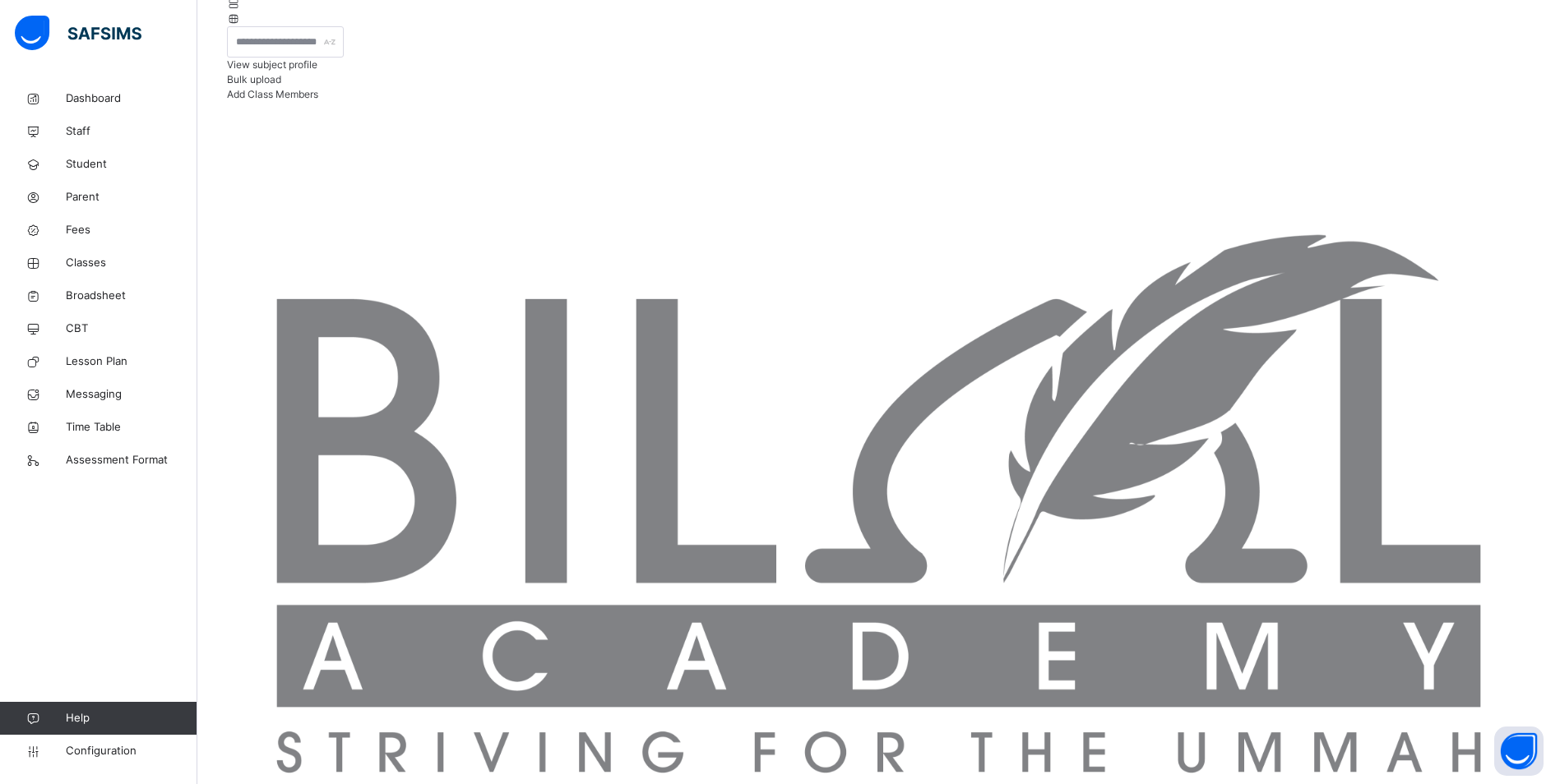
scroll to position [354, 0]
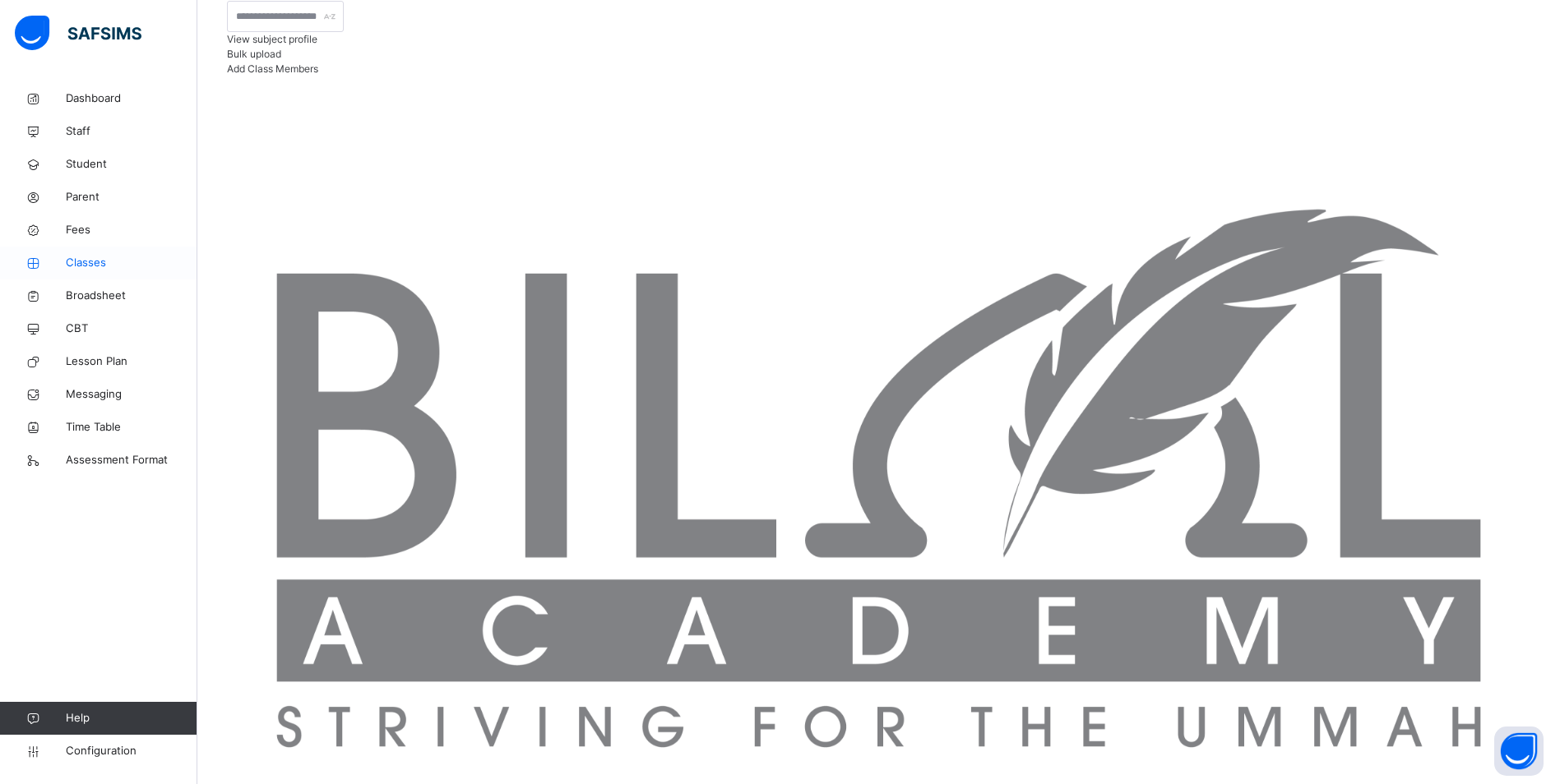
click at [93, 268] on span "Classes" at bounding box center [131, 262] width 131 height 17
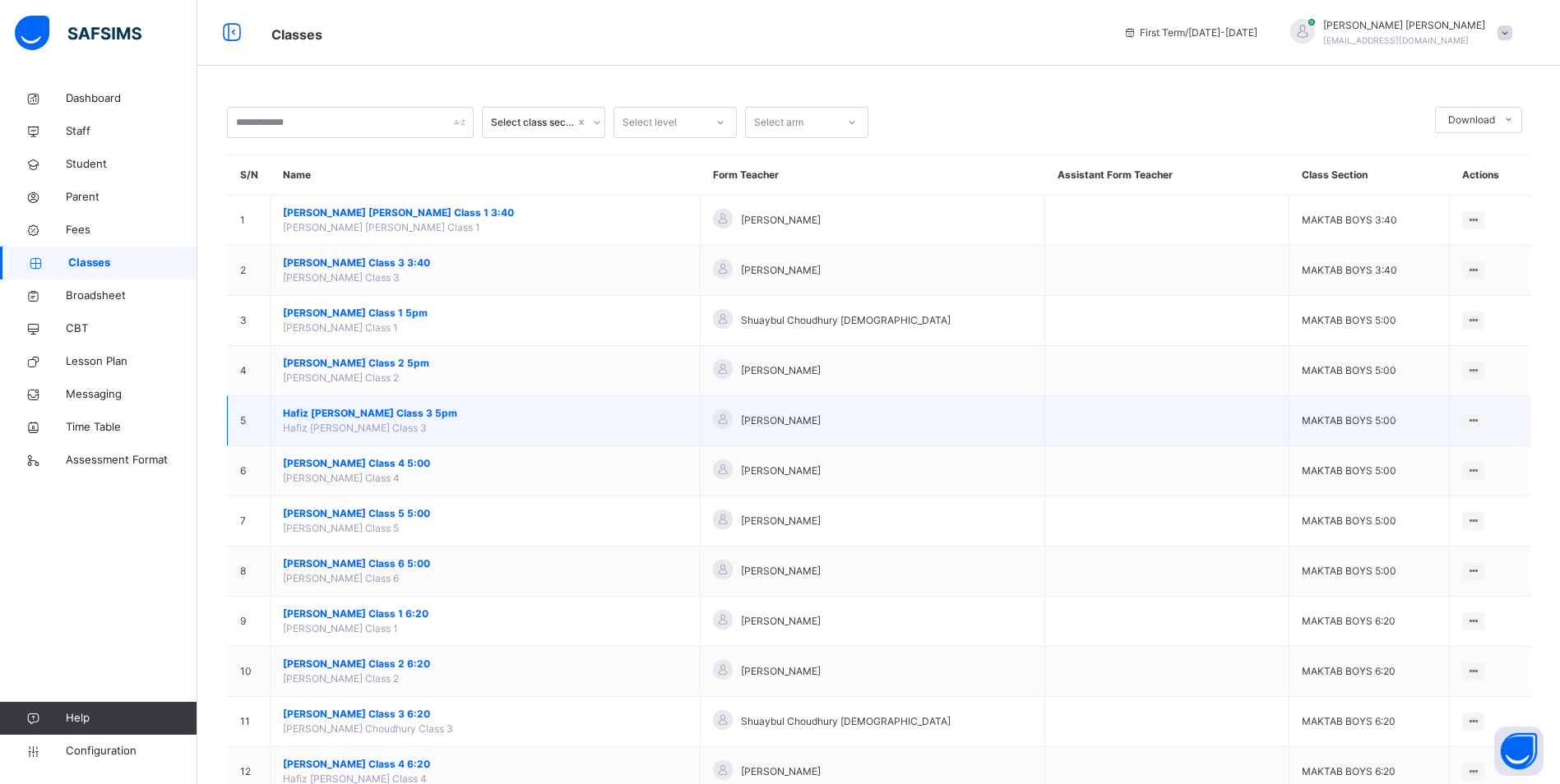
click at [387, 413] on span "Hafiz [PERSON_NAME] Class 3 5pm" at bounding box center [484, 412] width 405 height 15
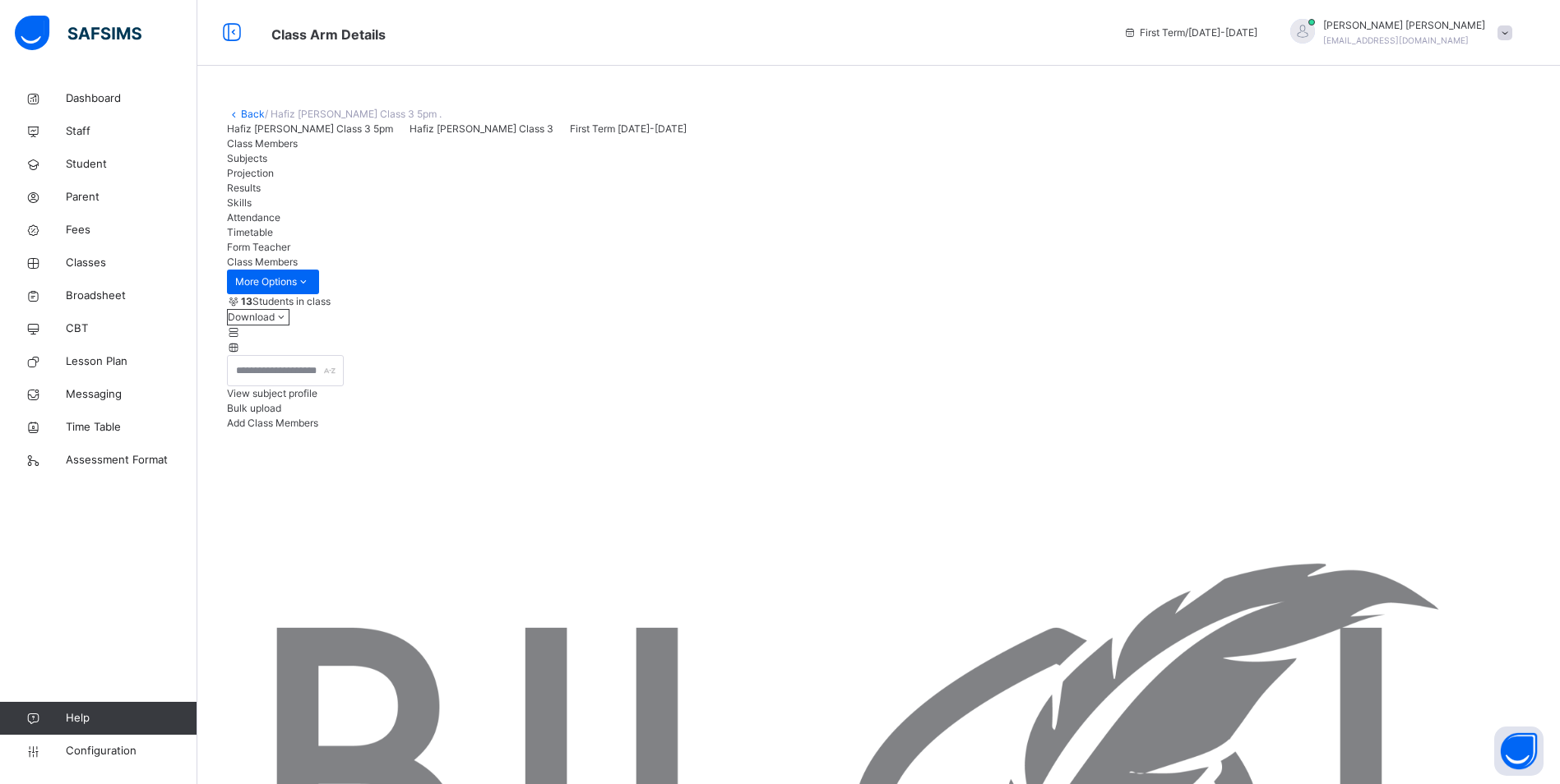
click at [530, 226] on div "Attendance" at bounding box center [878, 218] width 1303 height 15
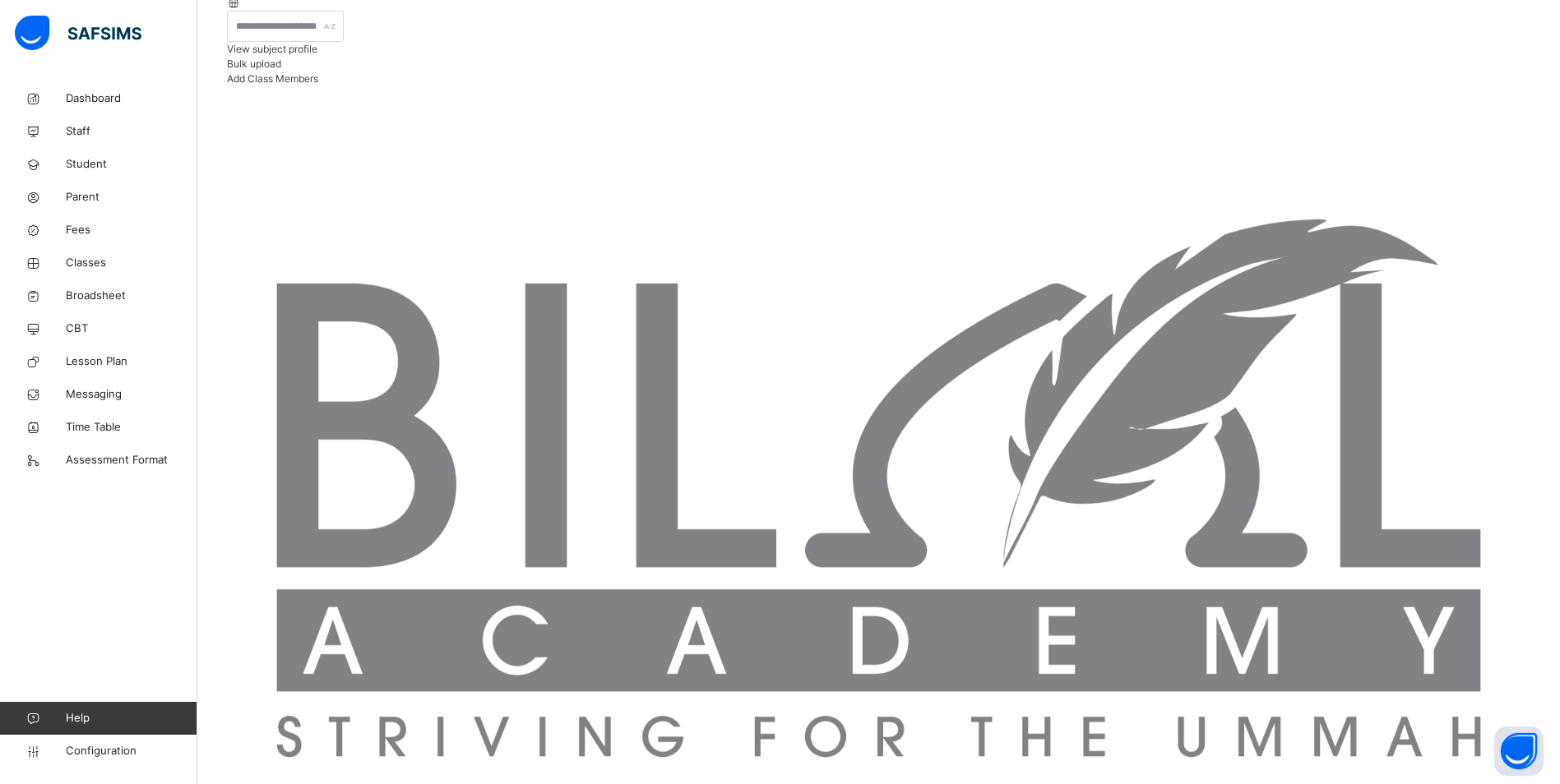
scroll to position [449, 0]
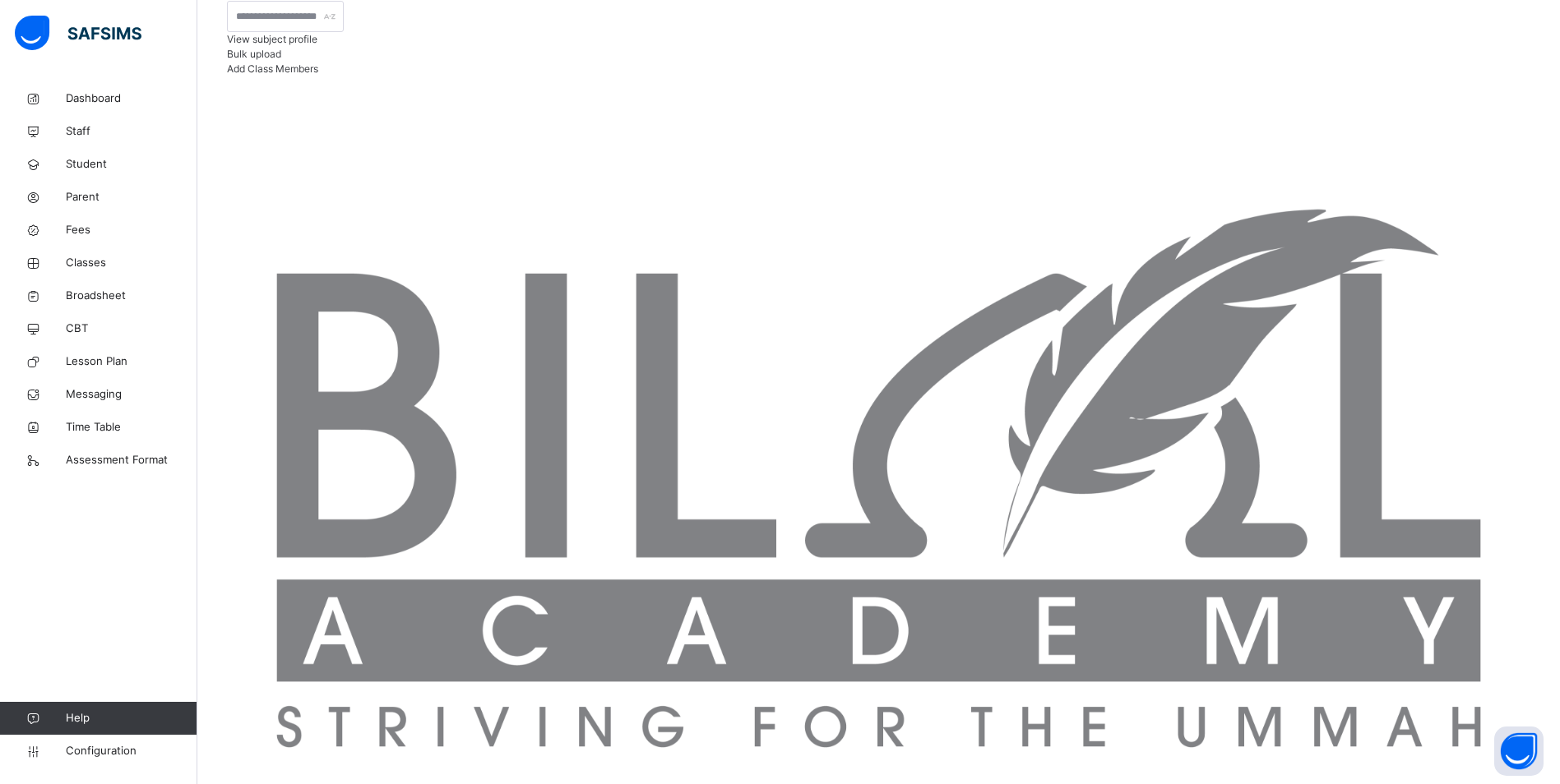
scroll to position [26, 0]
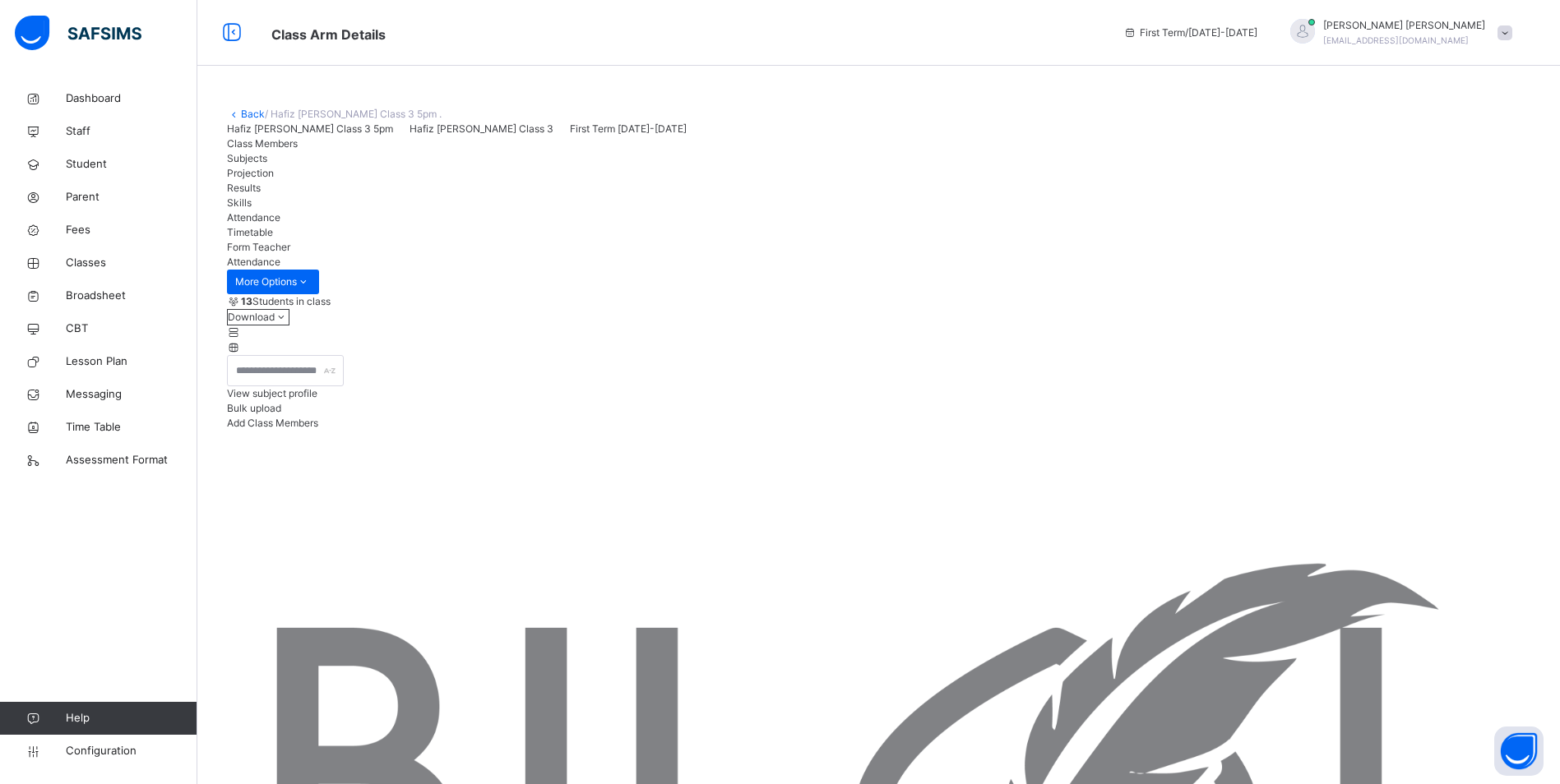
click at [83, 268] on span "Classes" at bounding box center [131, 262] width 131 height 17
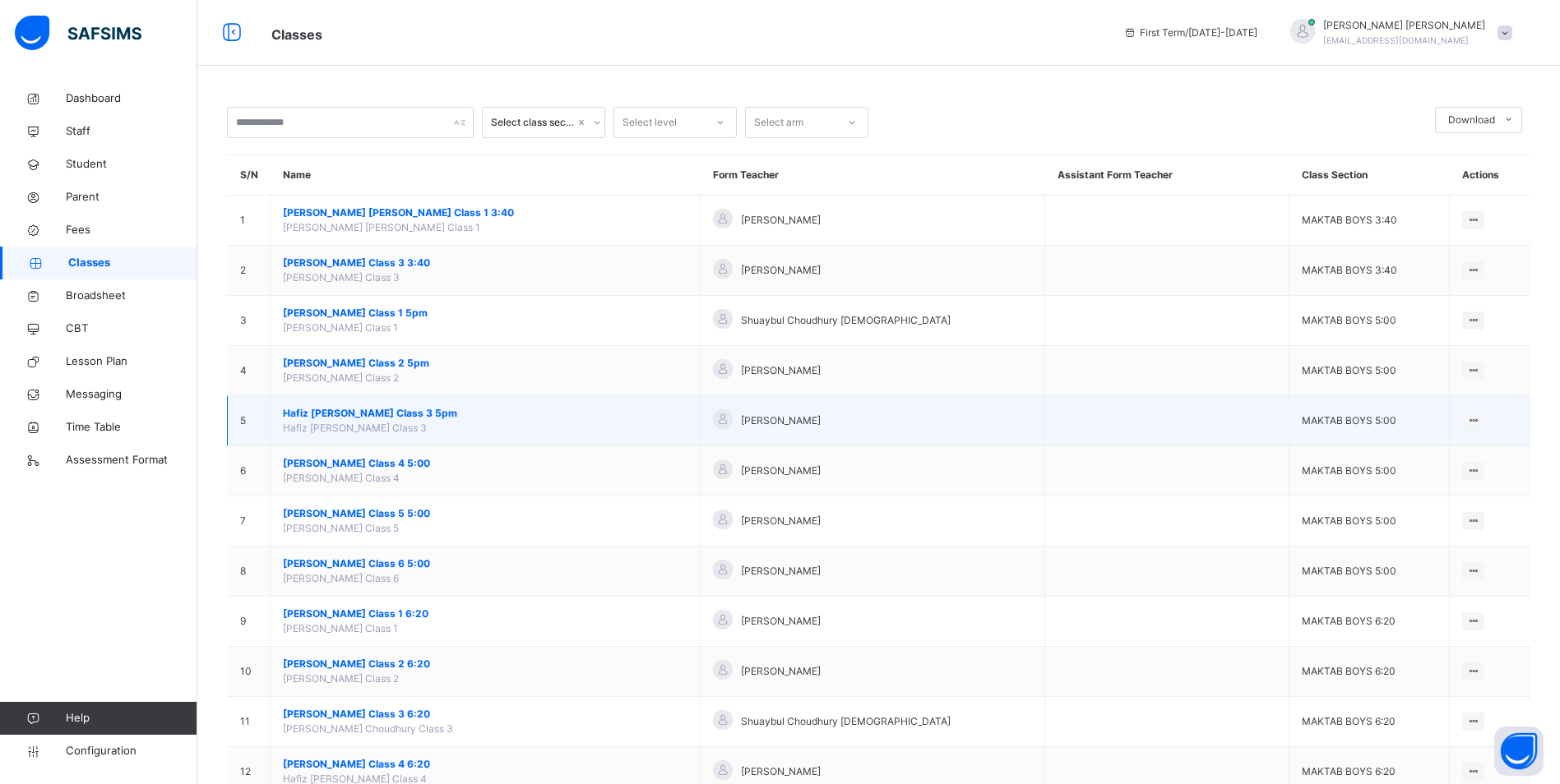
click at [400, 410] on span "Hafiz [PERSON_NAME] Class 3 5pm" at bounding box center [484, 412] width 405 height 15
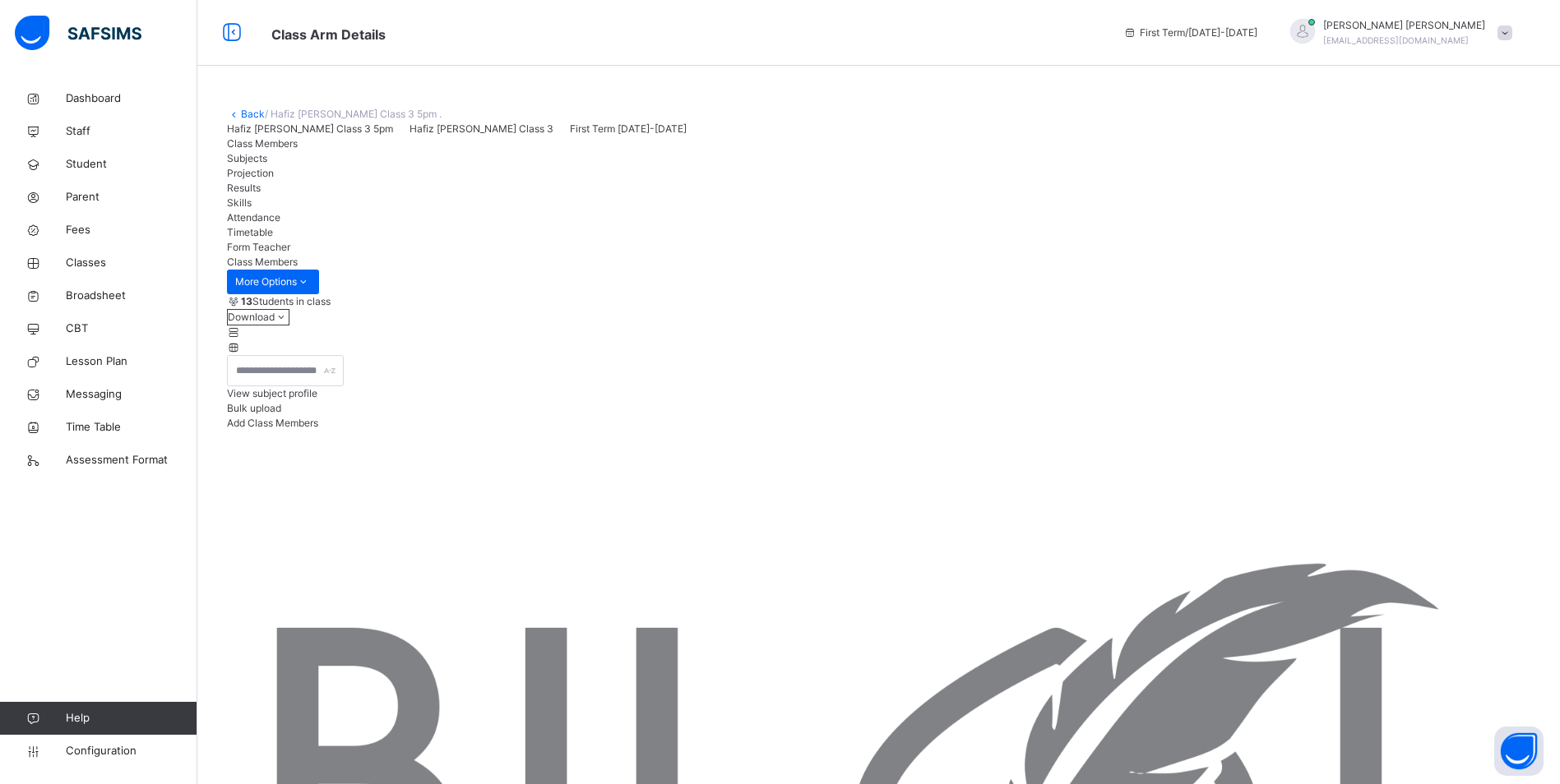
click at [280, 224] on span "Attendance" at bounding box center [254, 218] width 54 height 12
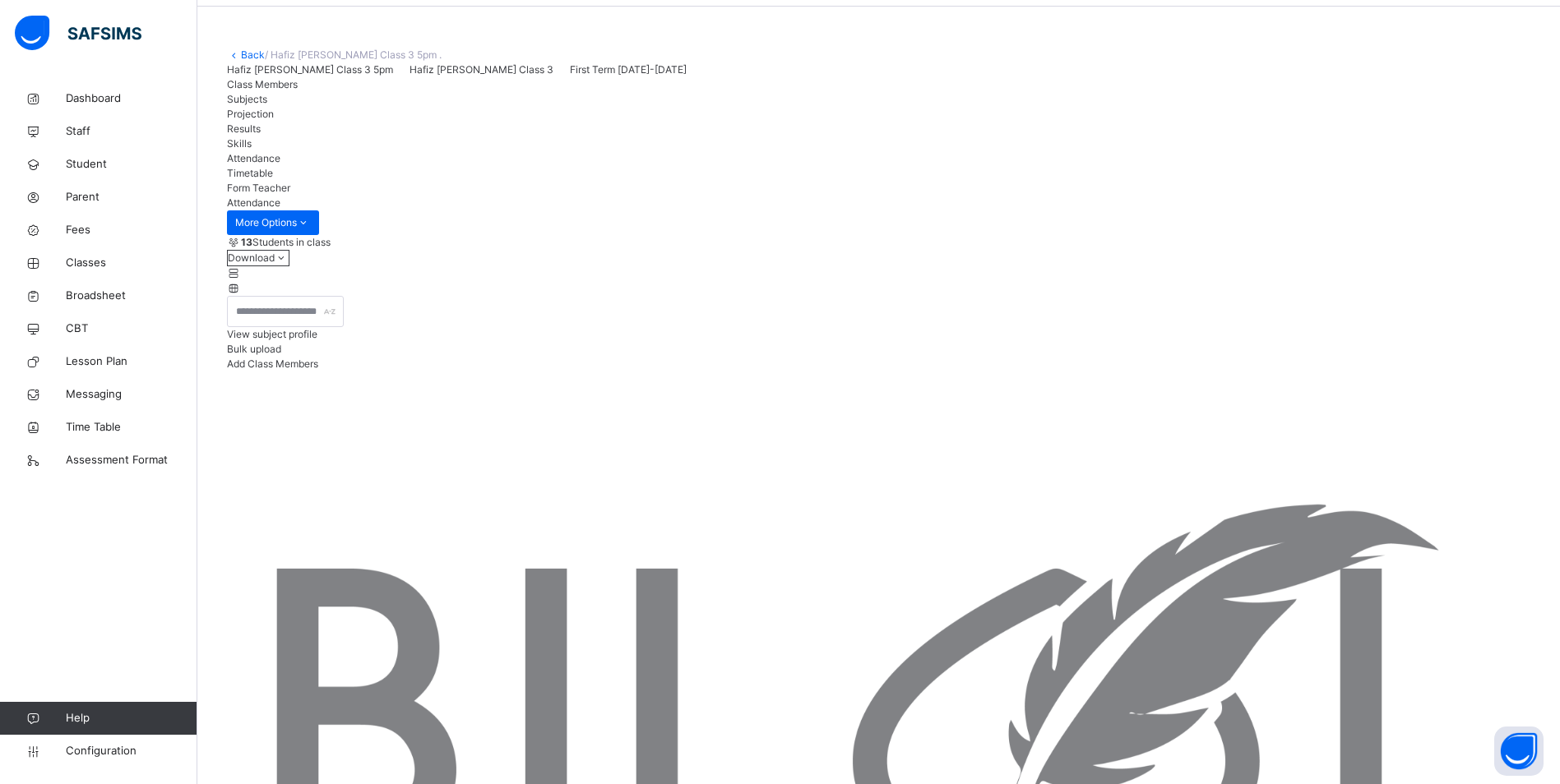
scroll to position [82, 0]
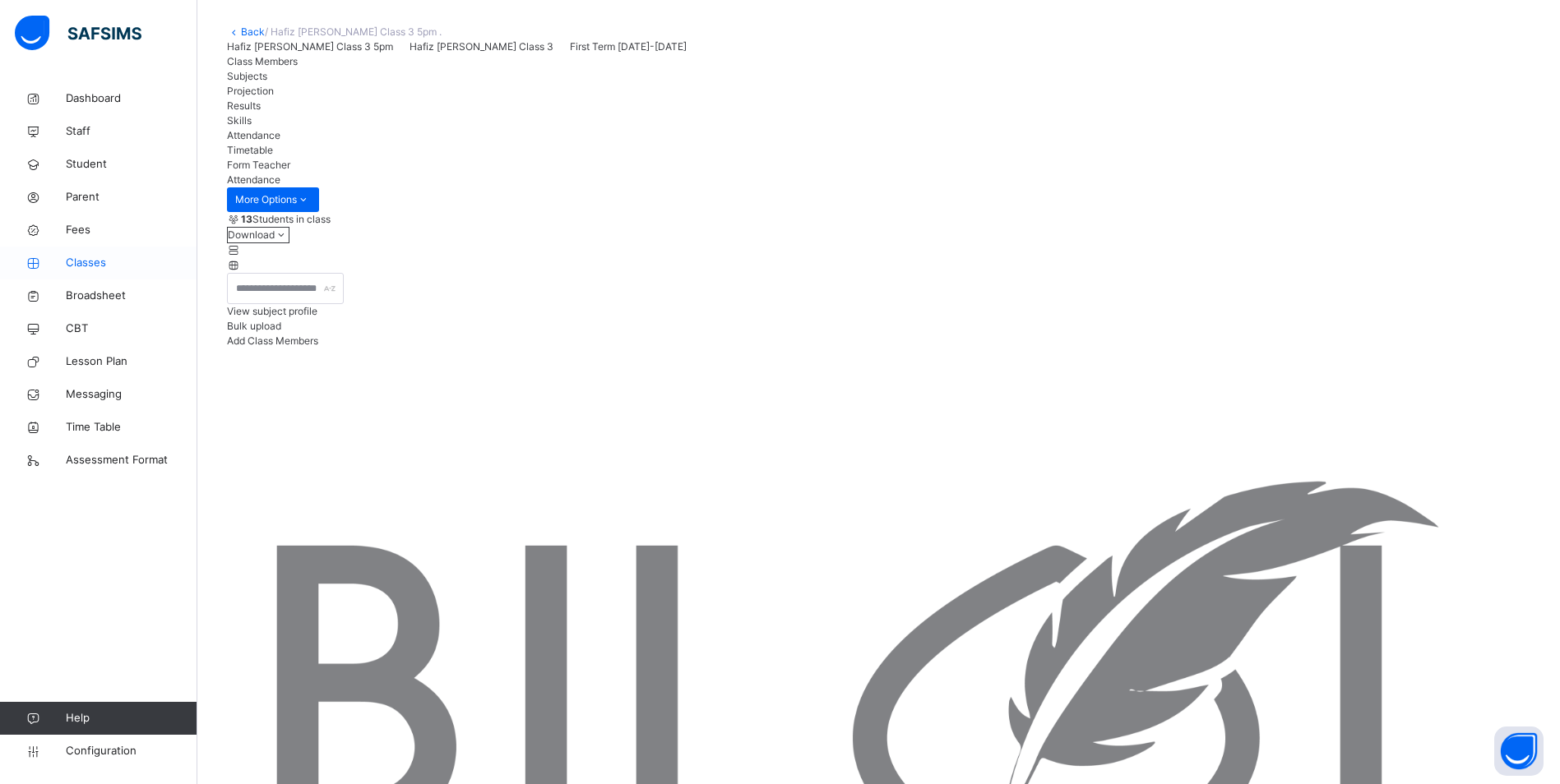
click at [113, 261] on span "Classes" at bounding box center [131, 262] width 131 height 17
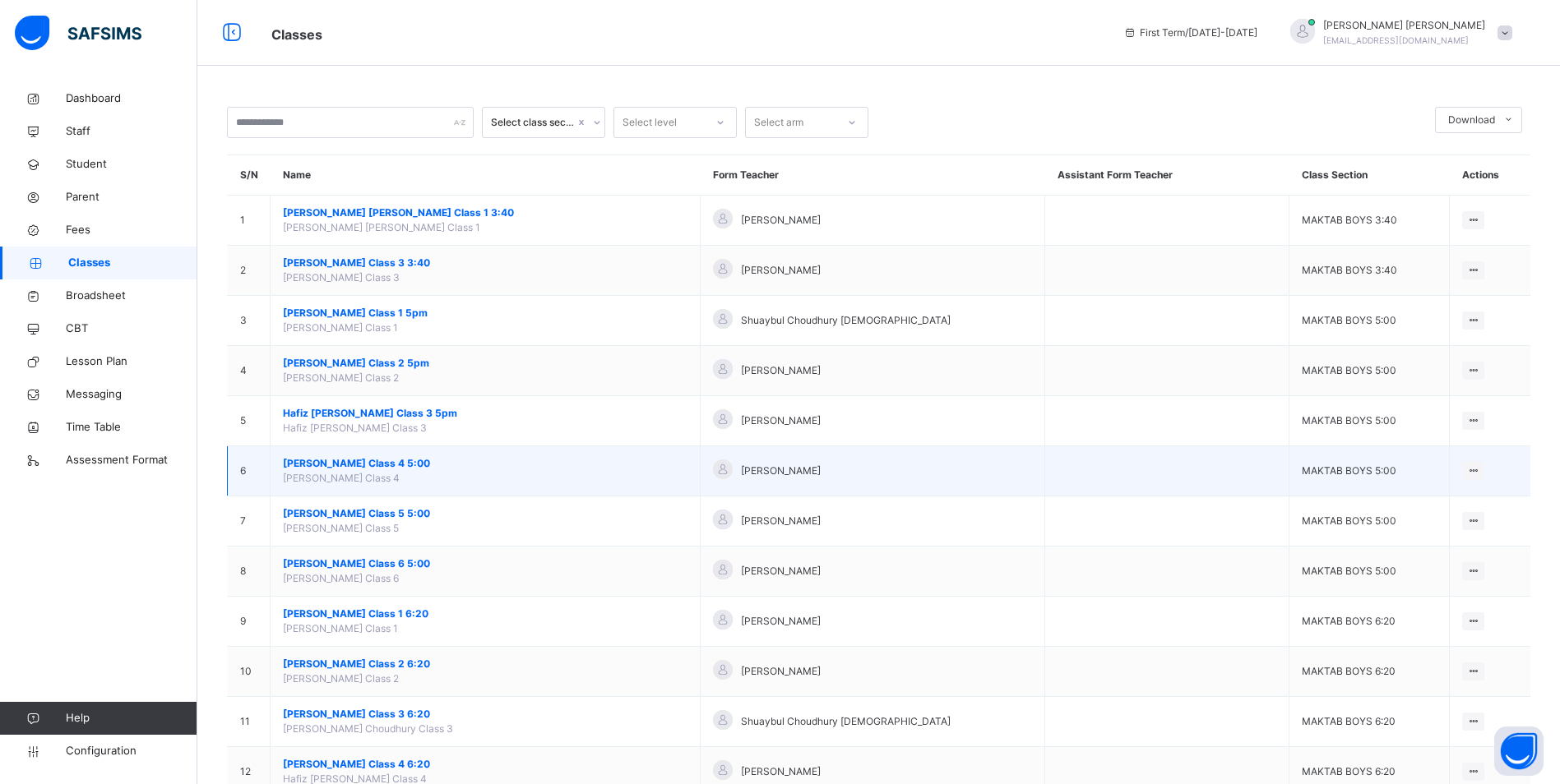
click at [391, 469] on span "[PERSON_NAME] Class 4 5:00" at bounding box center [484, 463] width 405 height 15
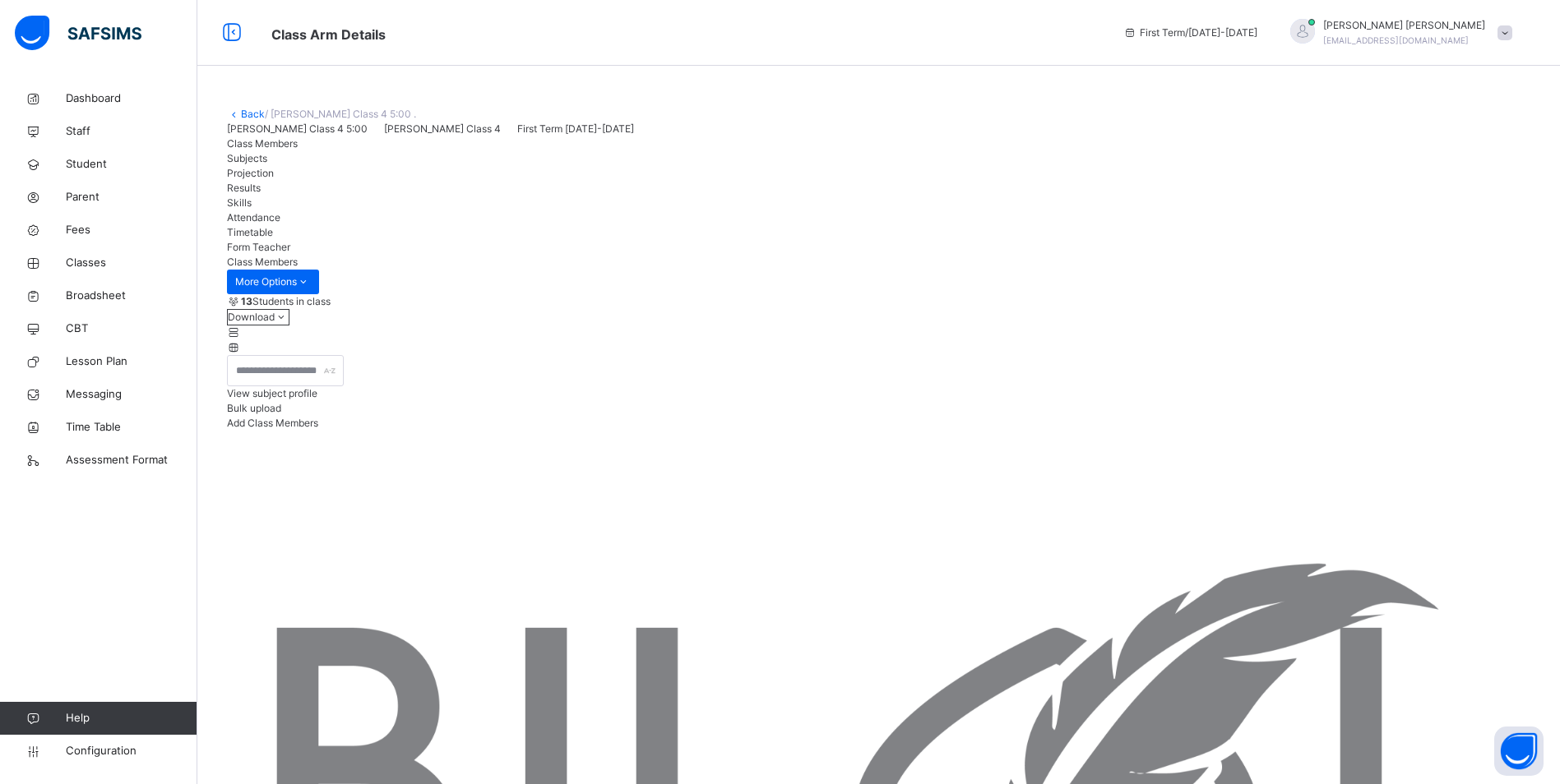
click at [280, 224] on span "Attendance" at bounding box center [254, 218] width 54 height 12
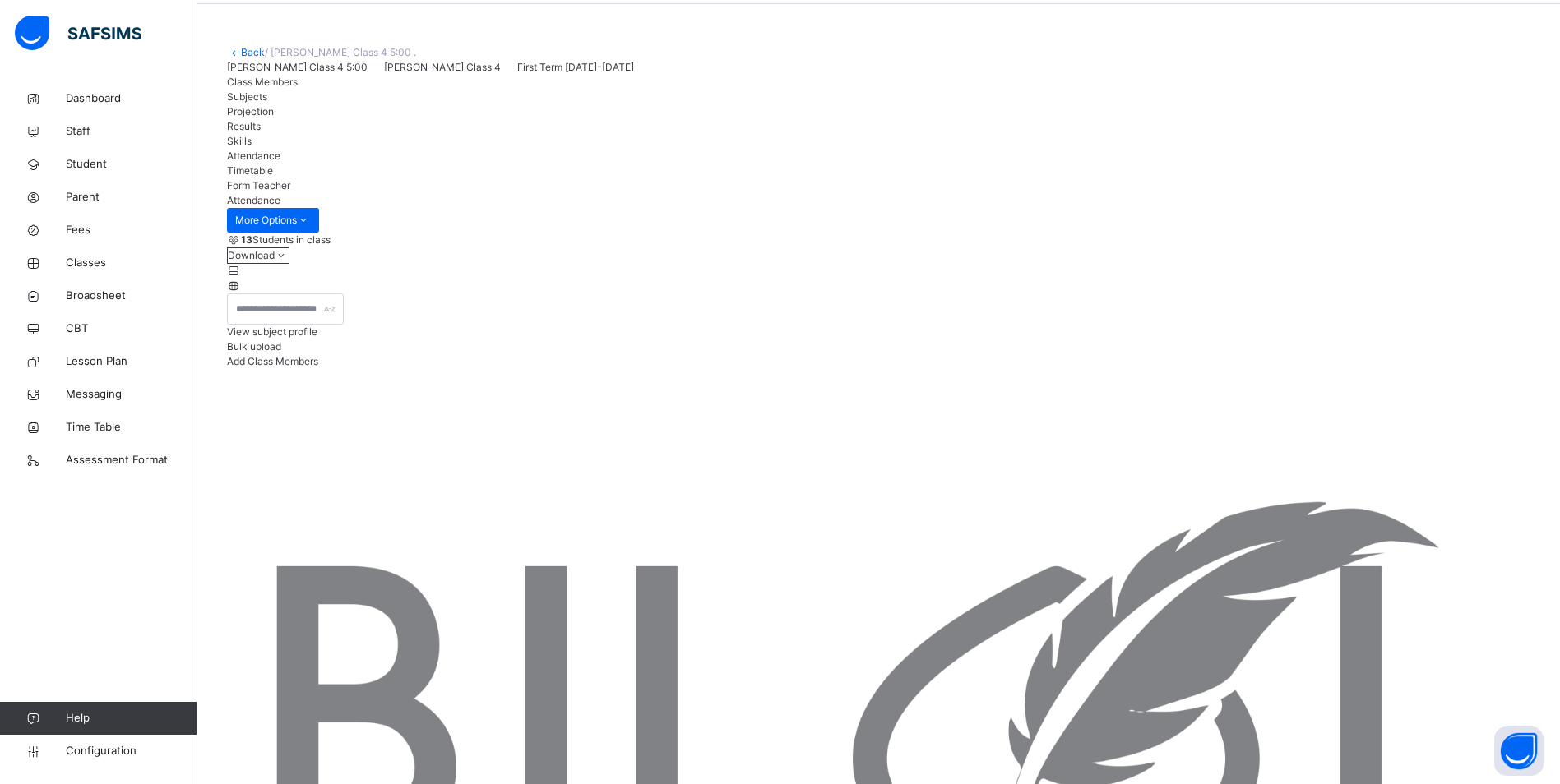
scroll to position [63, 0]
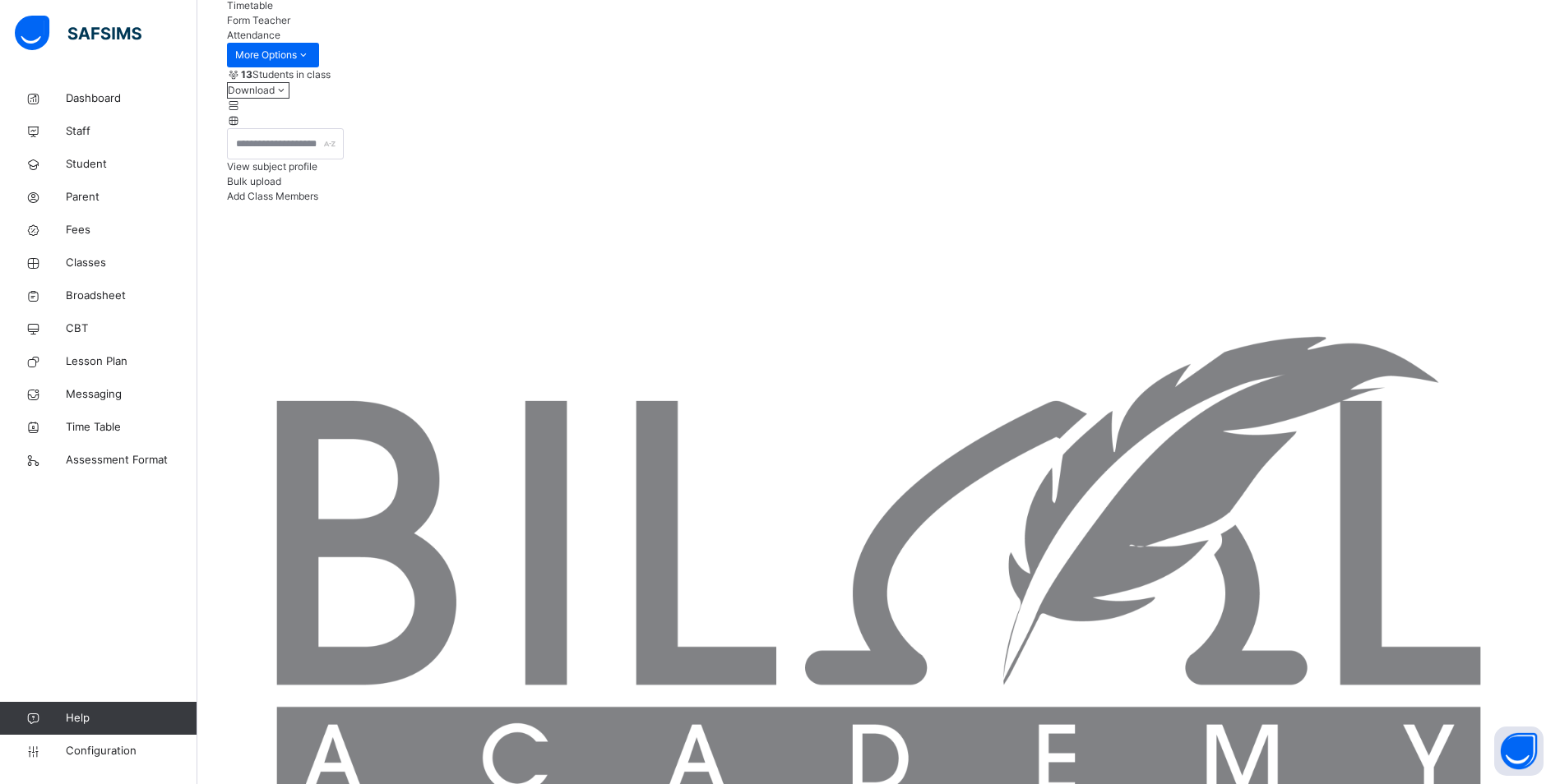
scroll to position [228, 0]
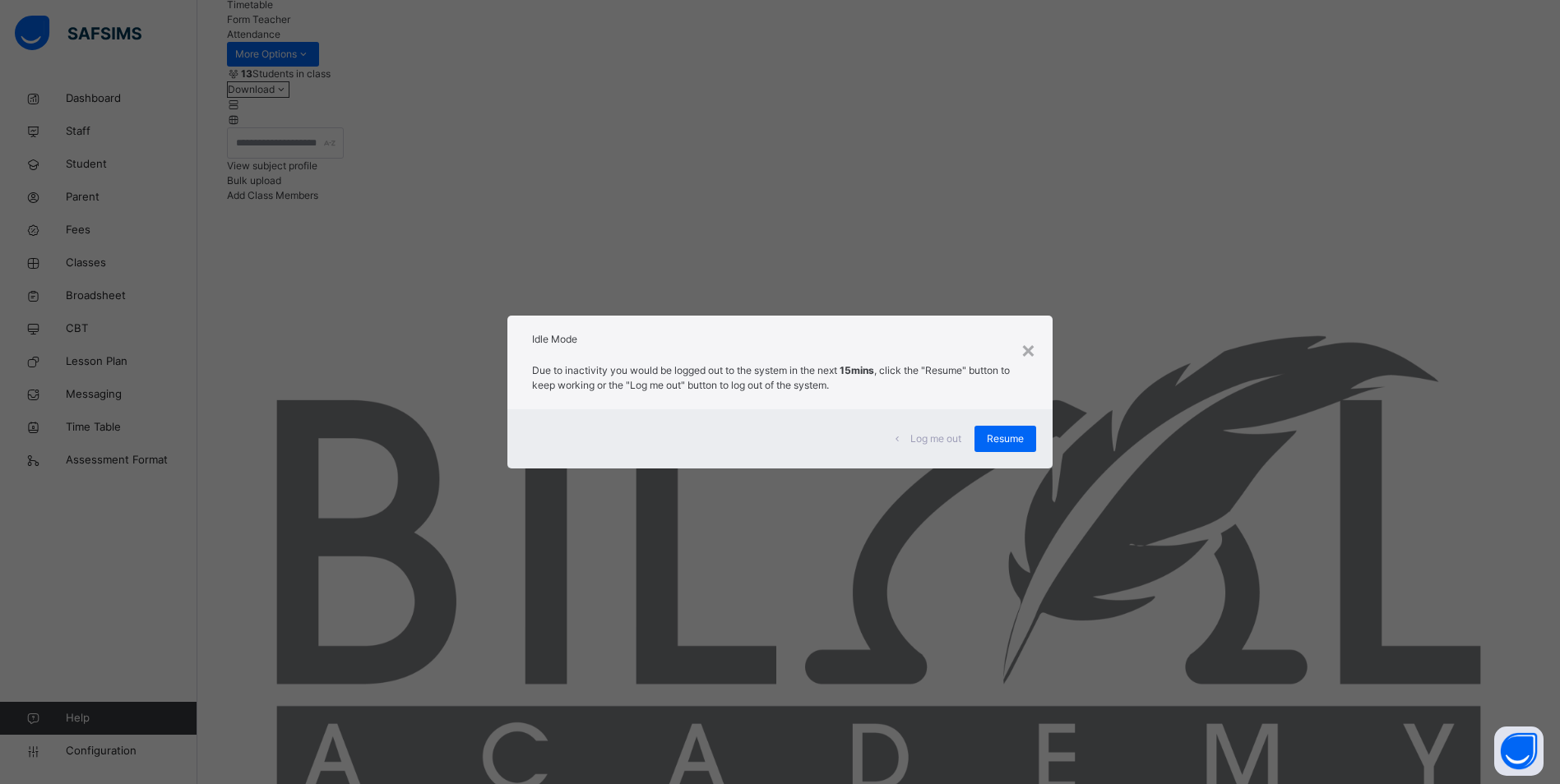
click at [994, 429] on div "Resume" at bounding box center [1005, 438] width 62 height 26
